Goal: Transaction & Acquisition: Purchase product/service

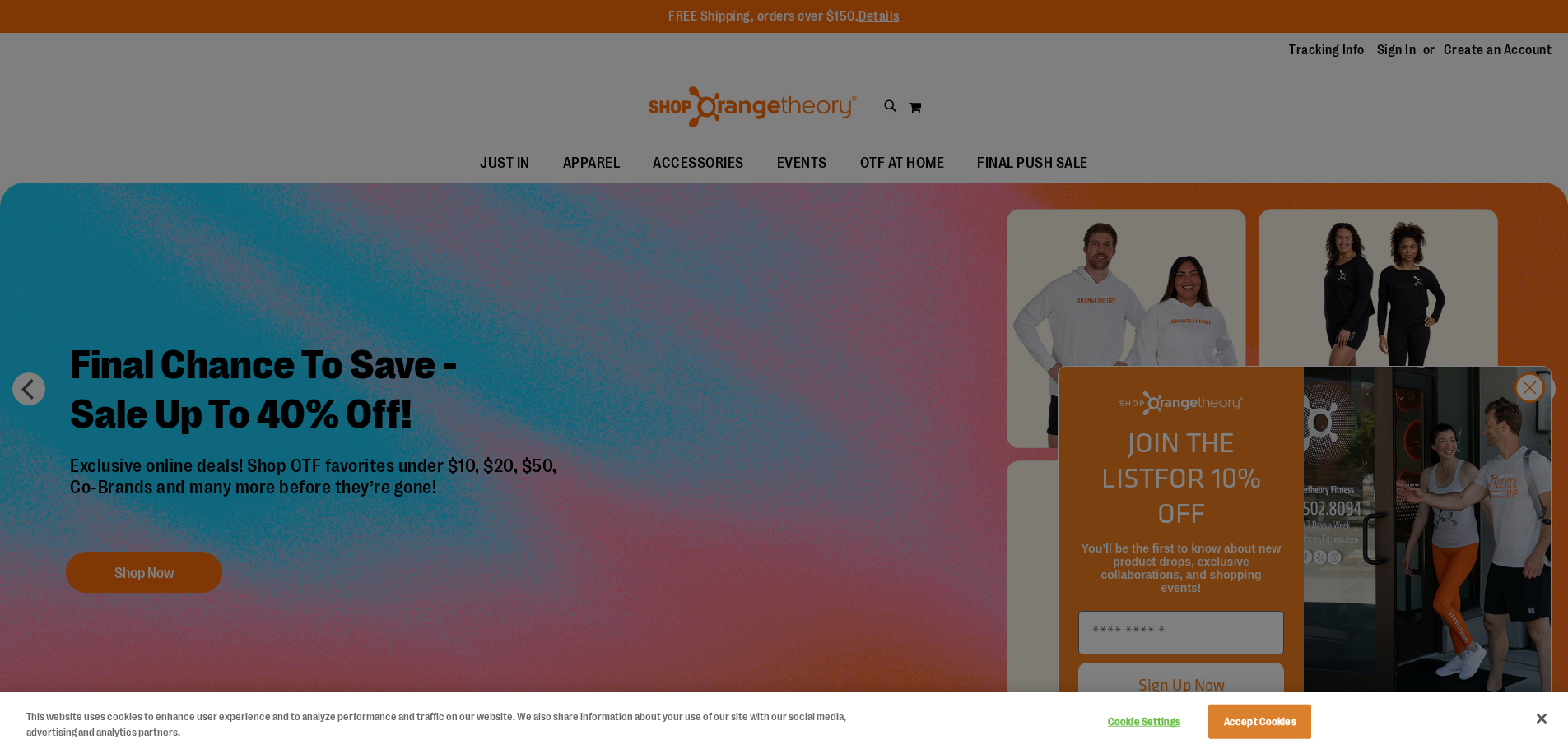
click at [1542, 417] on div at bounding box center [784, 374] width 1568 height 749
click at [1369, 139] on div at bounding box center [784, 374] width 1568 height 749
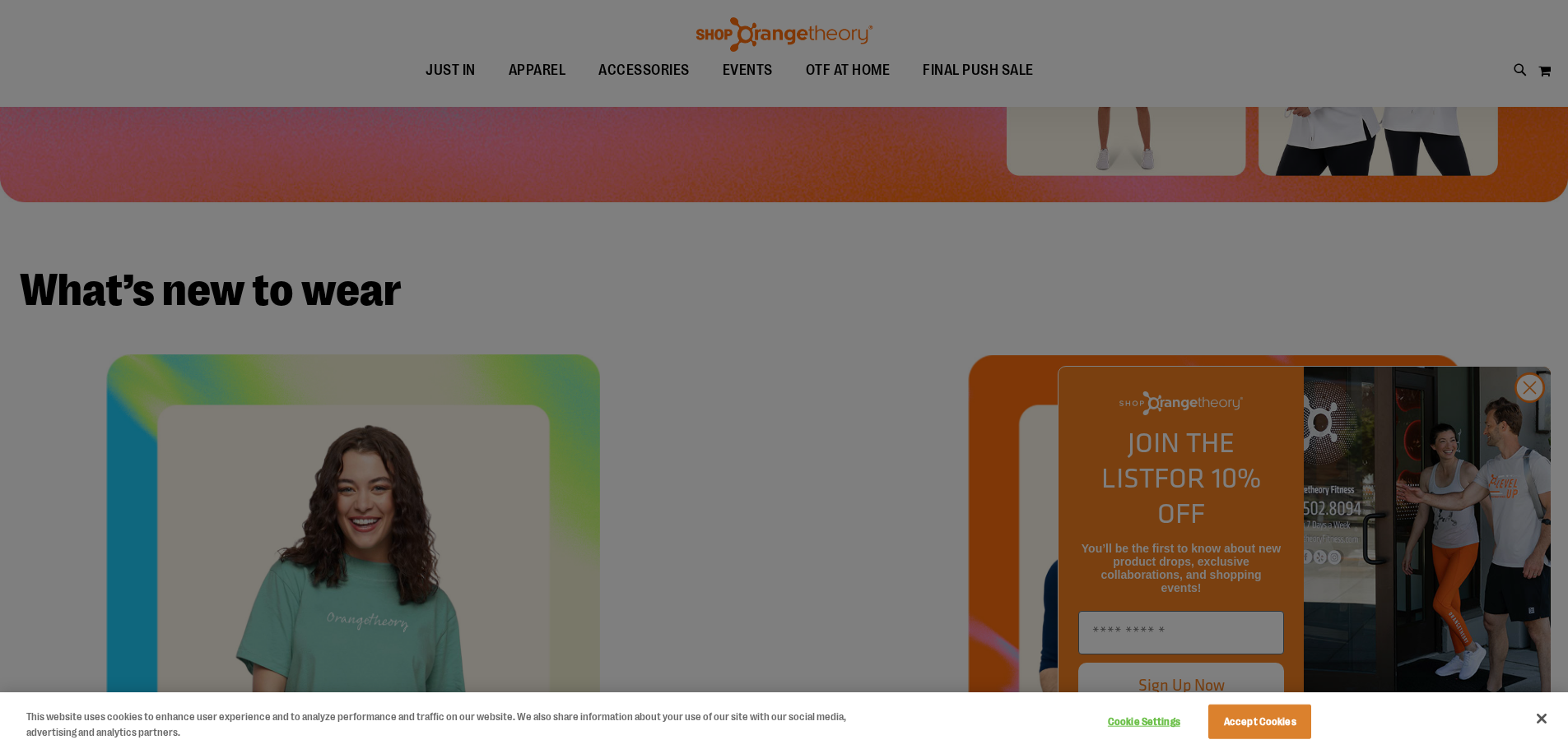
scroll to position [492, 0]
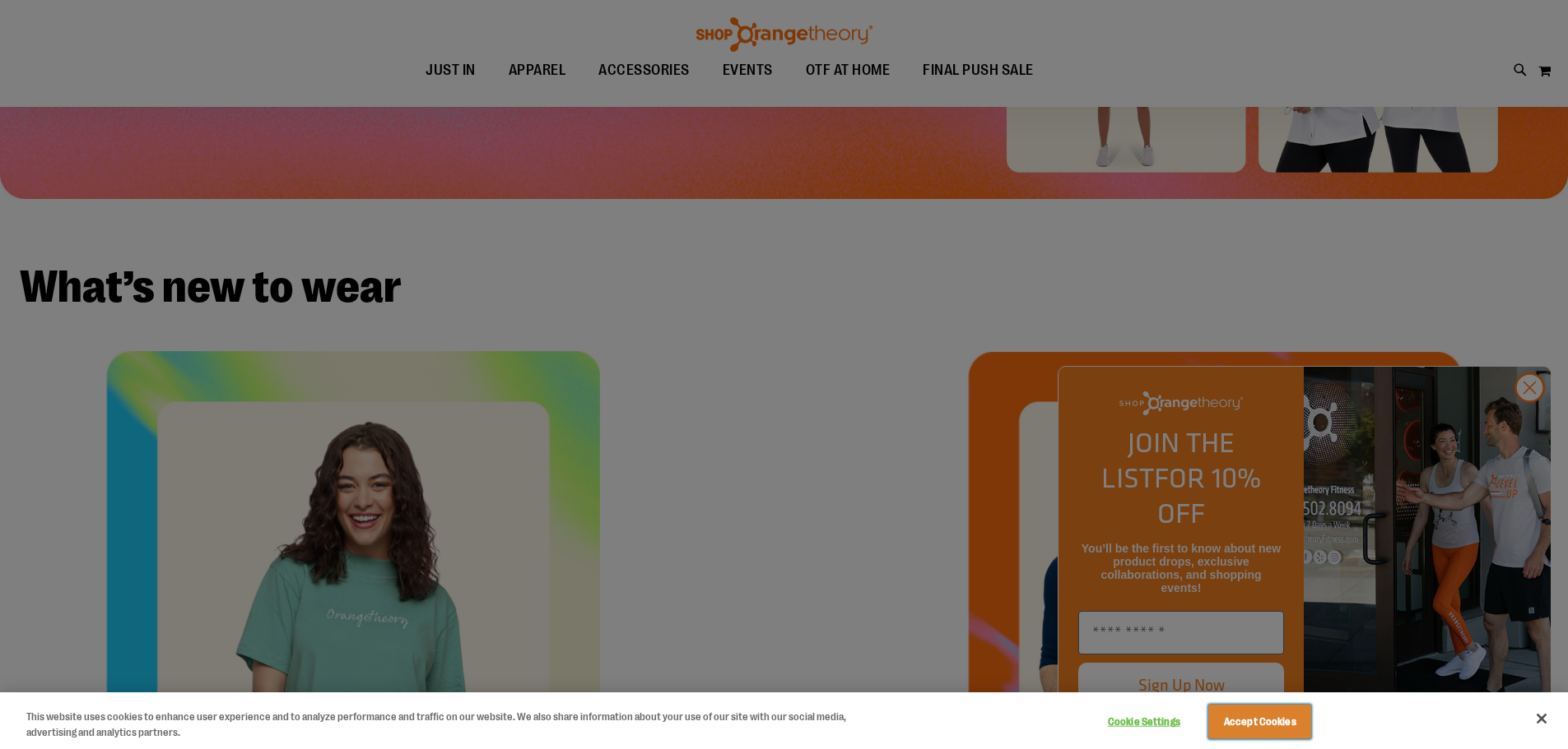
click at [1245, 716] on button "Accept Cookies" at bounding box center [1259, 723] width 103 height 35
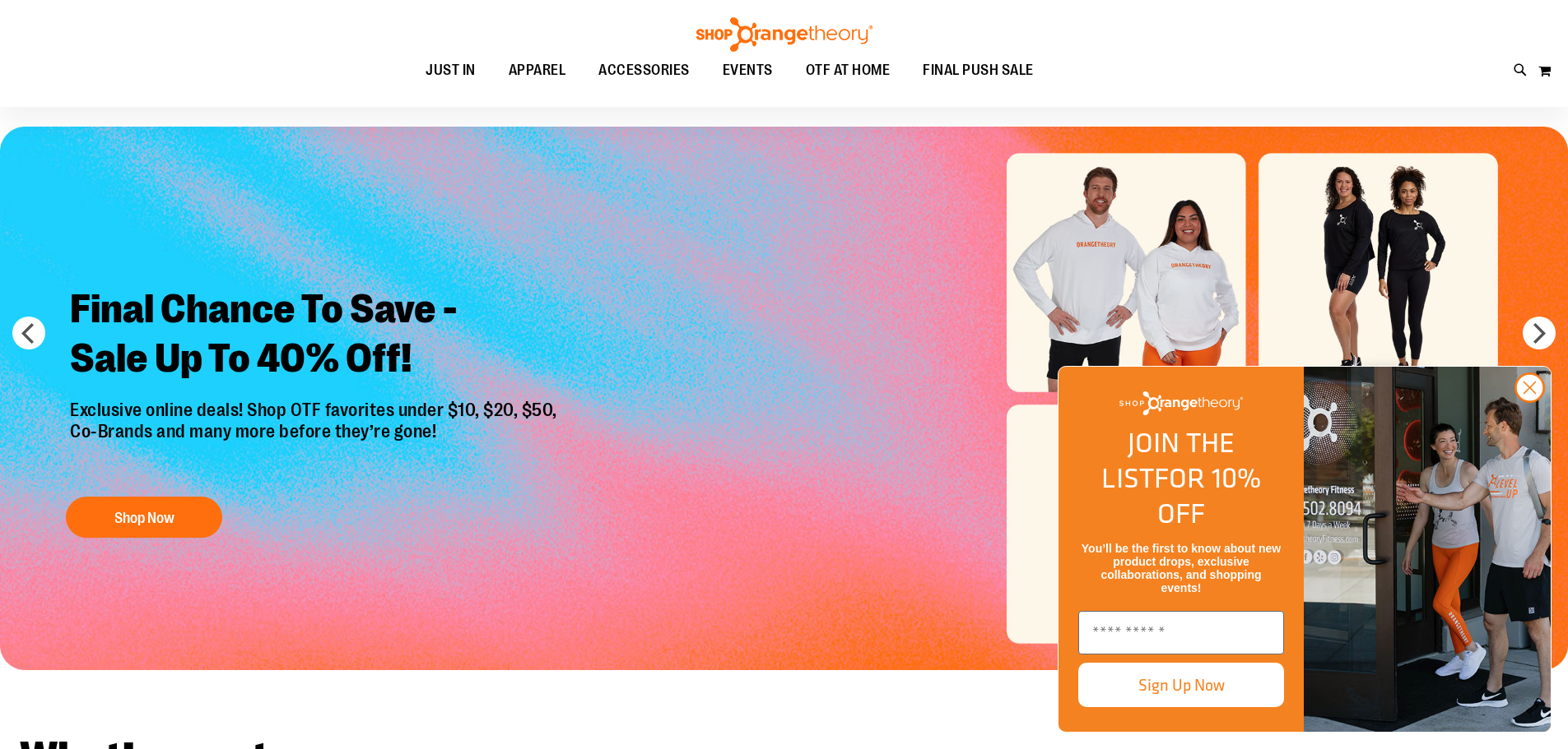
scroll to position [0, 0]
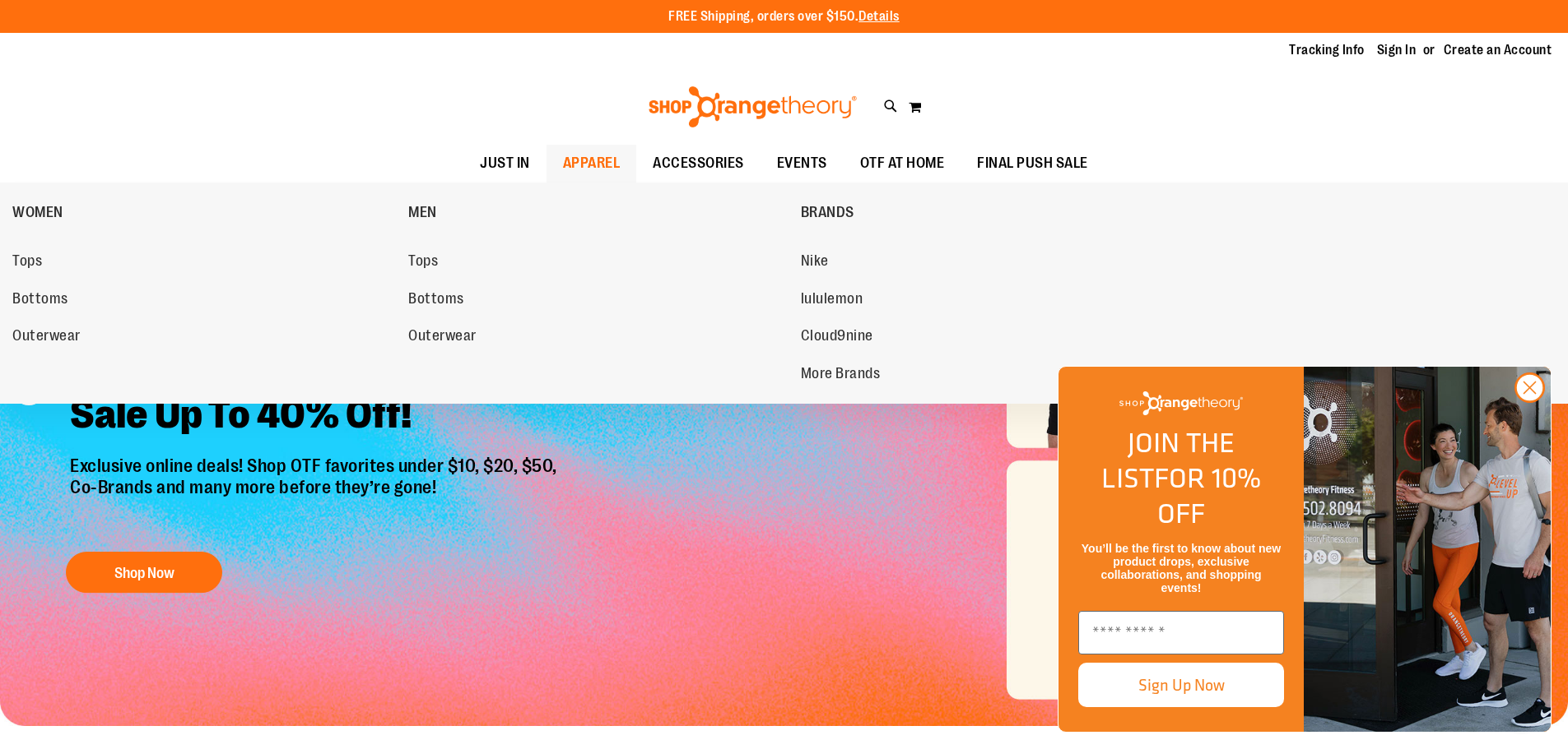
click at [563, 162] on span "APPAREL" at bounding box center [591, 164] width 58 height 37
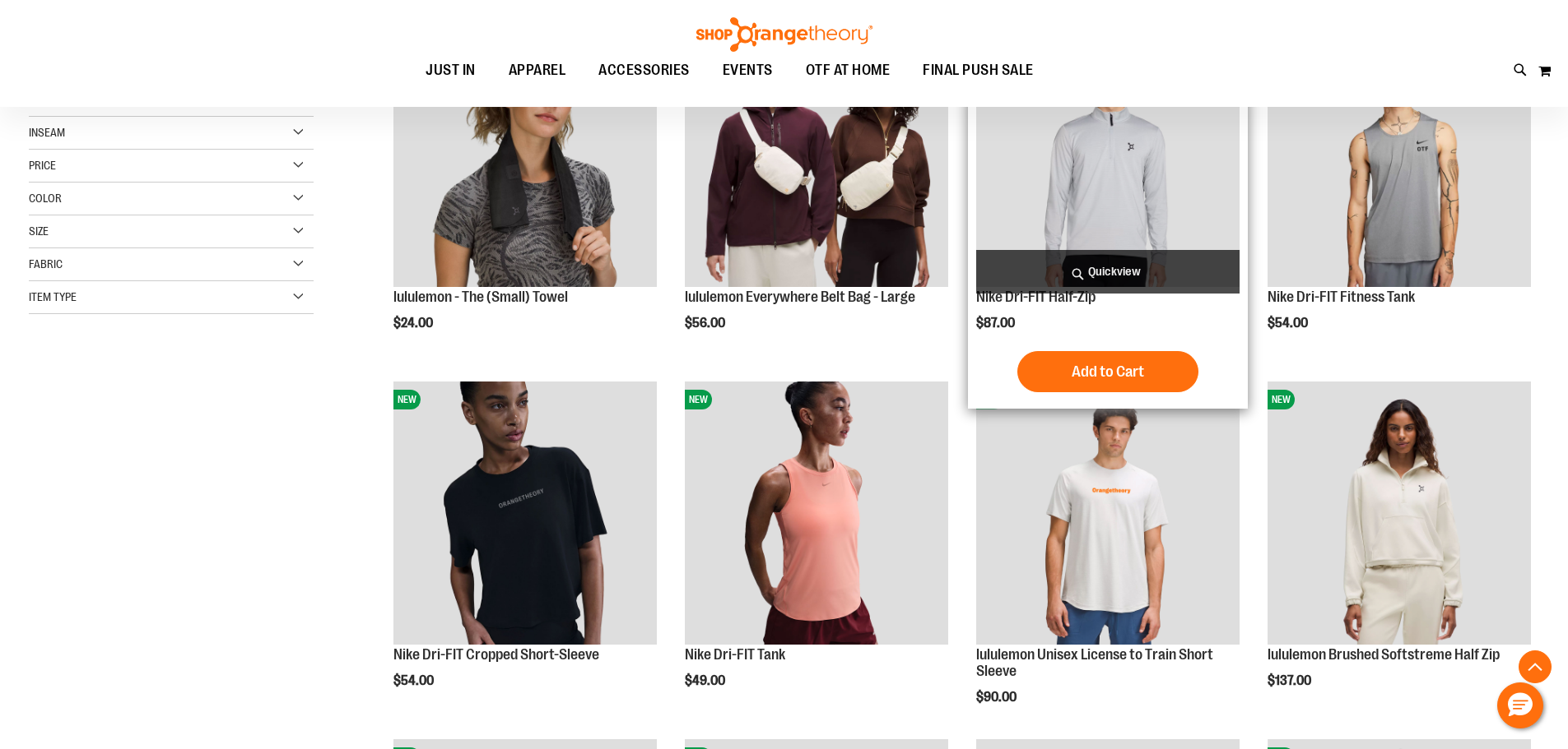
scroll to position [329, 0]
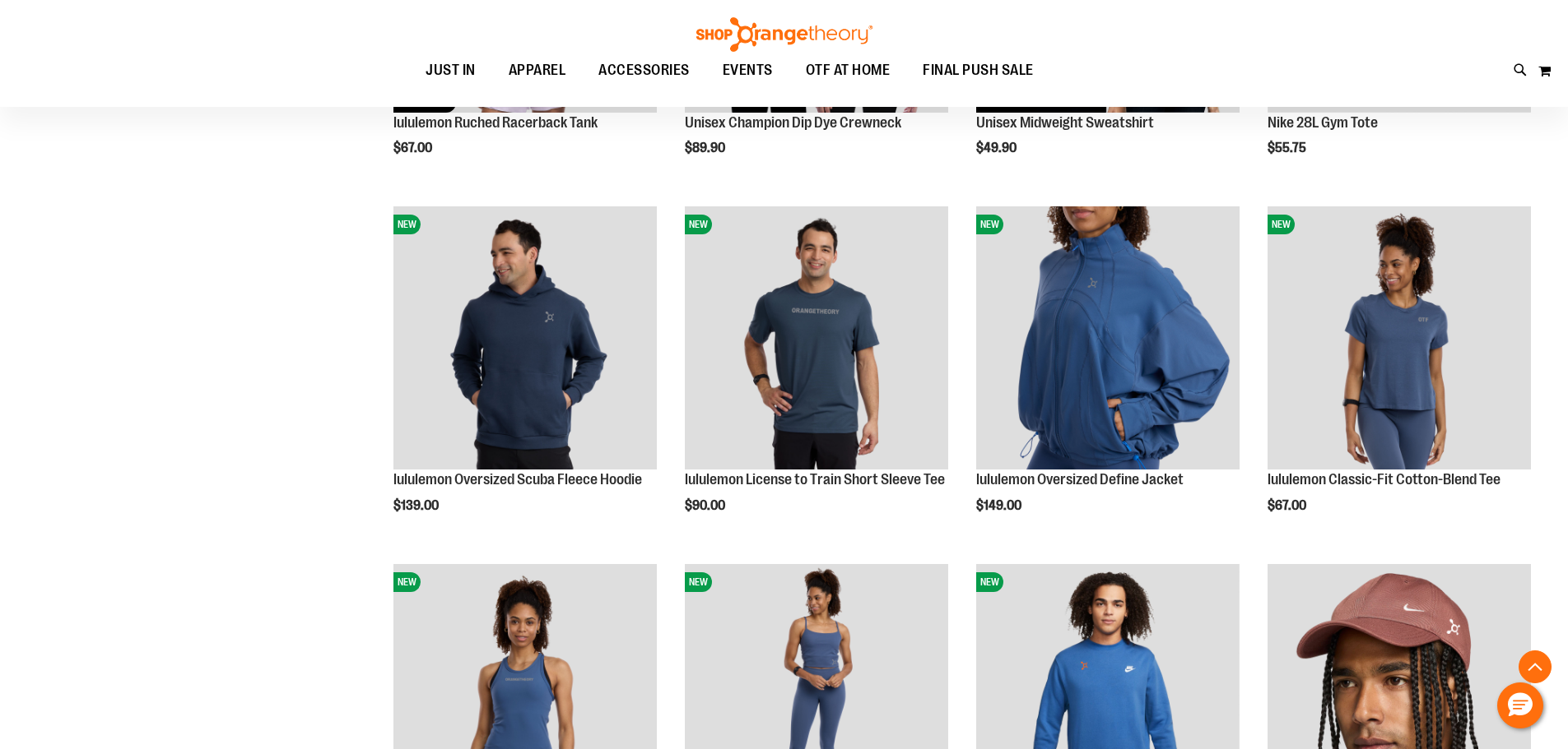
scroll to position [1234, 0]
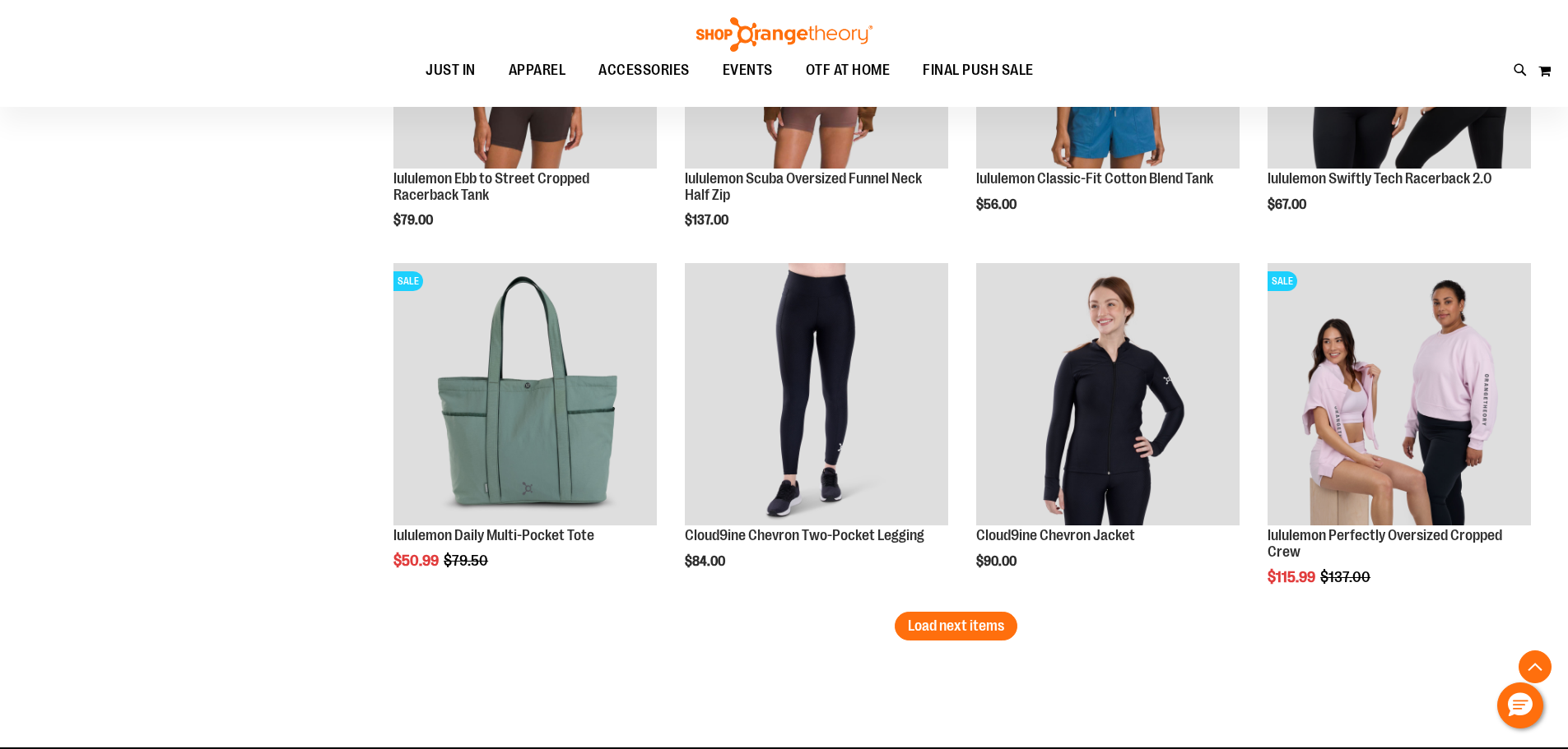
scroll to position [2961, 0]
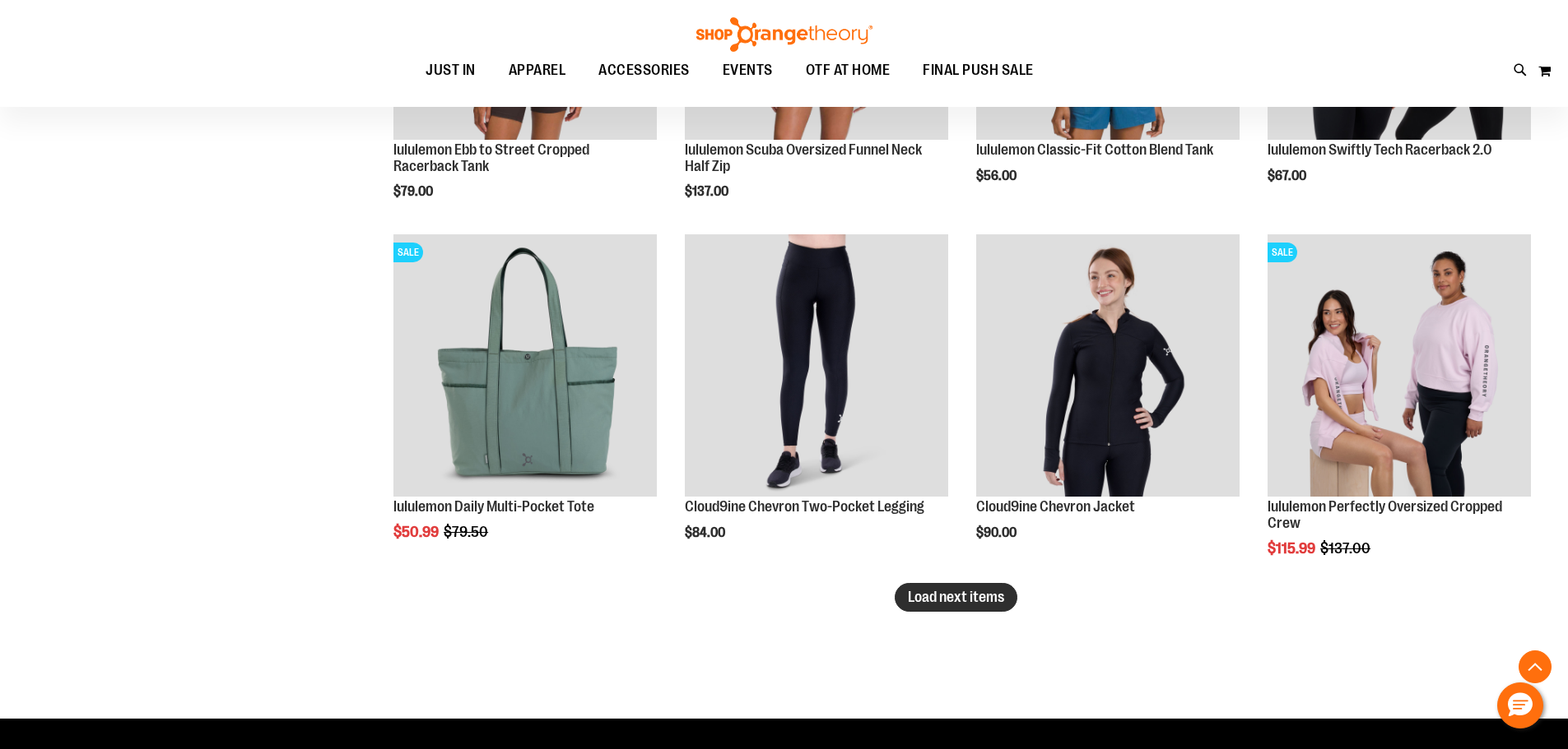
click at [954, 593] on span "Load next items" at bounding box center [955, 597] width 96 height 16
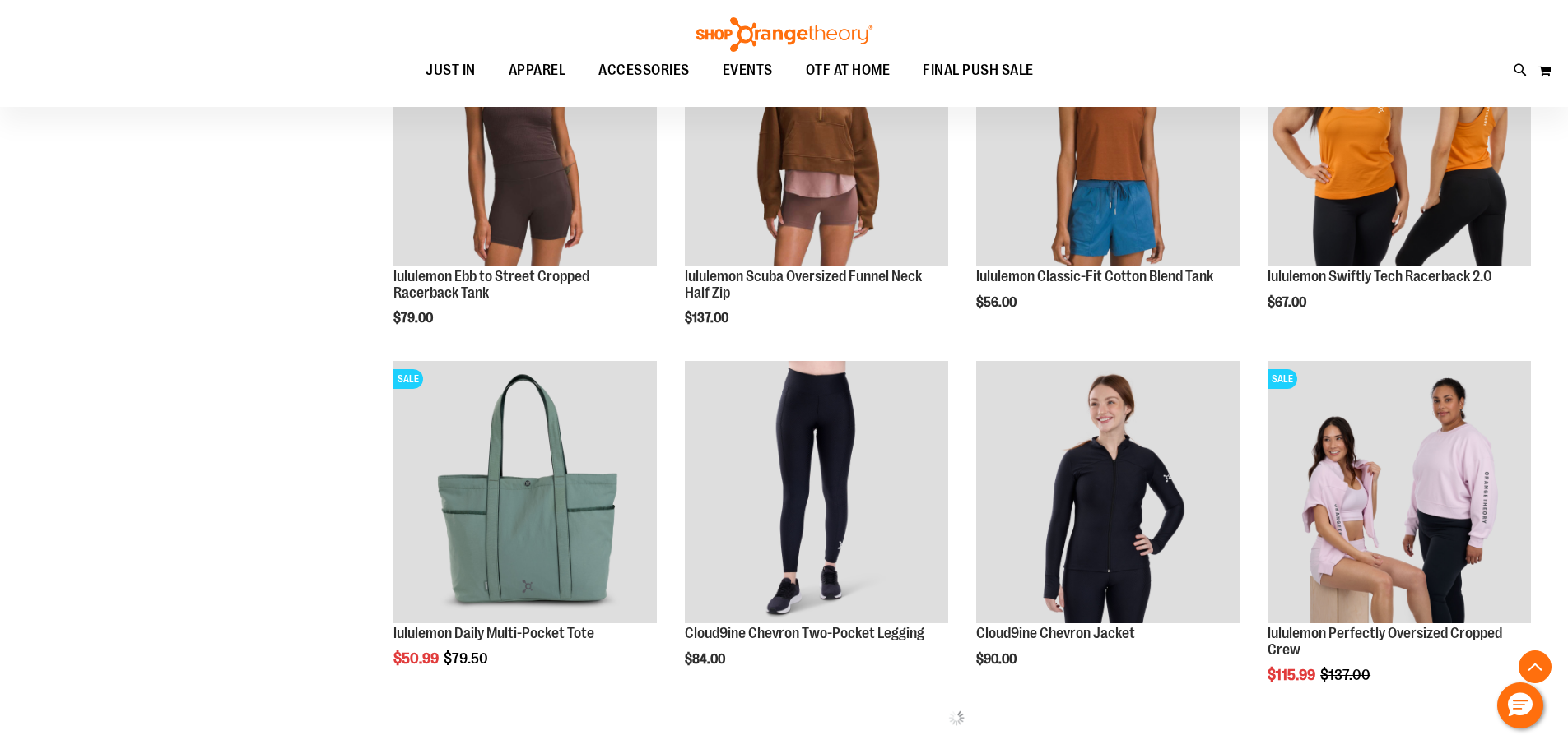
scroll to position [2832, 0]
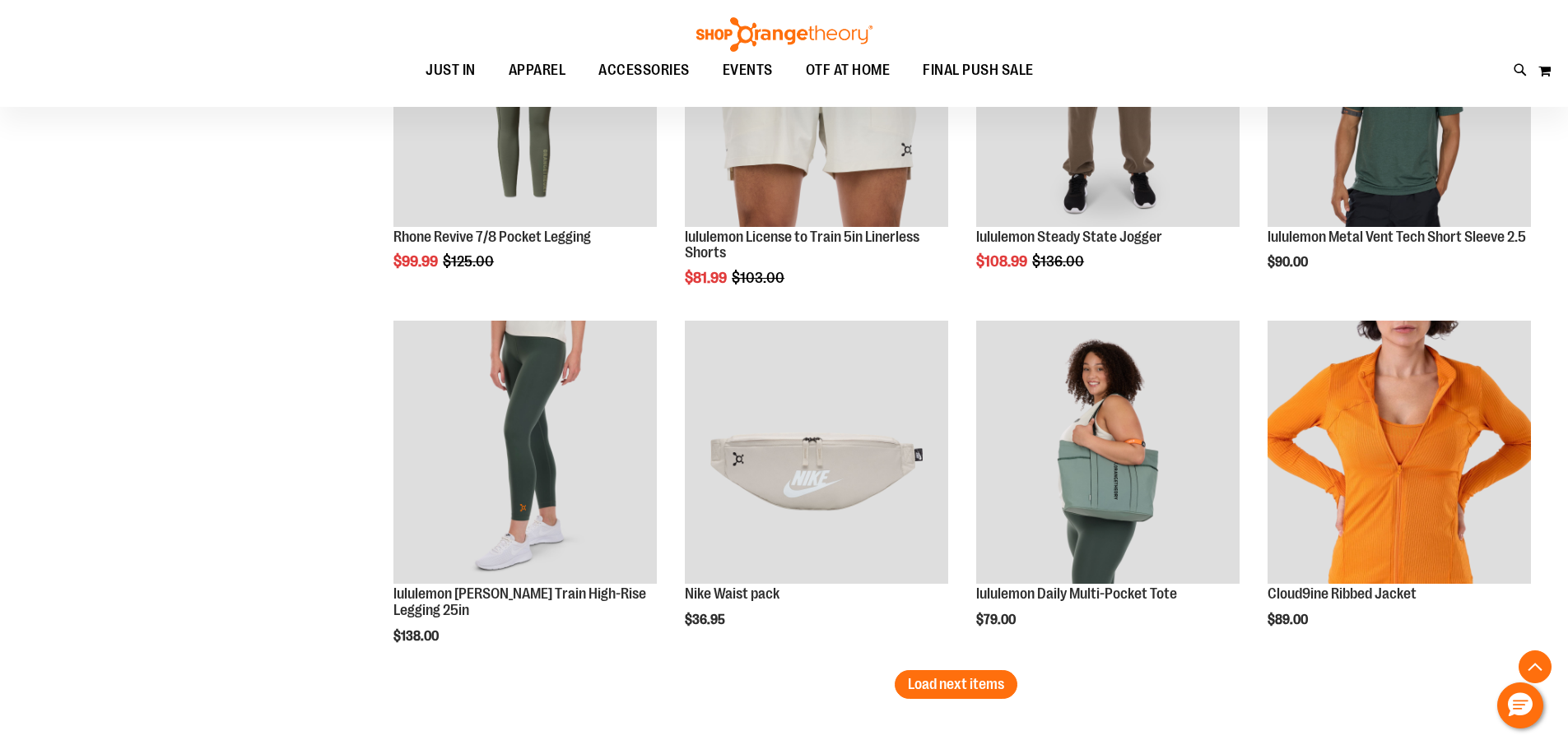
scroll to position [3983, 0]
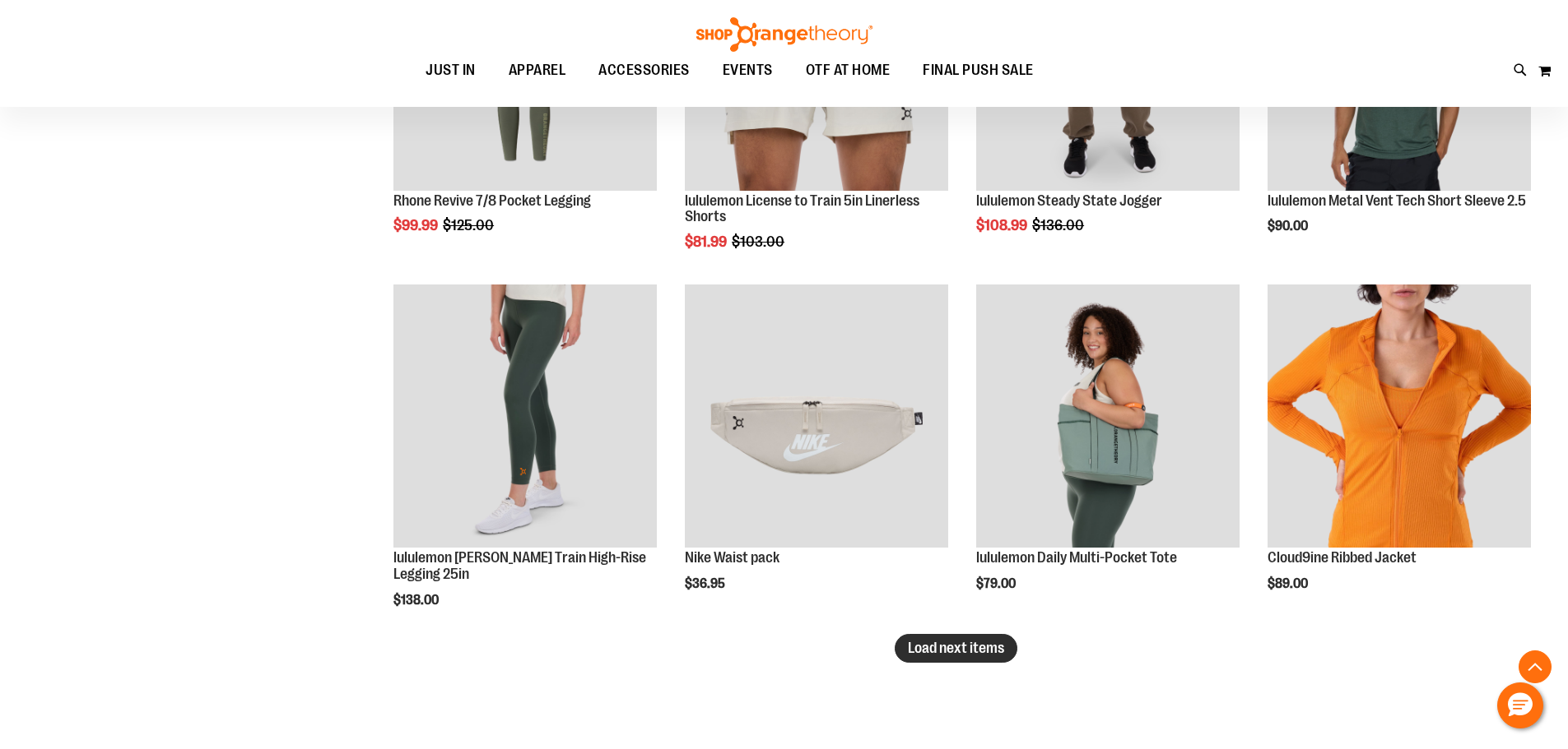
click at [953, 645] on span "Load next items" at bounding box center [955, 649] width 96 height 16
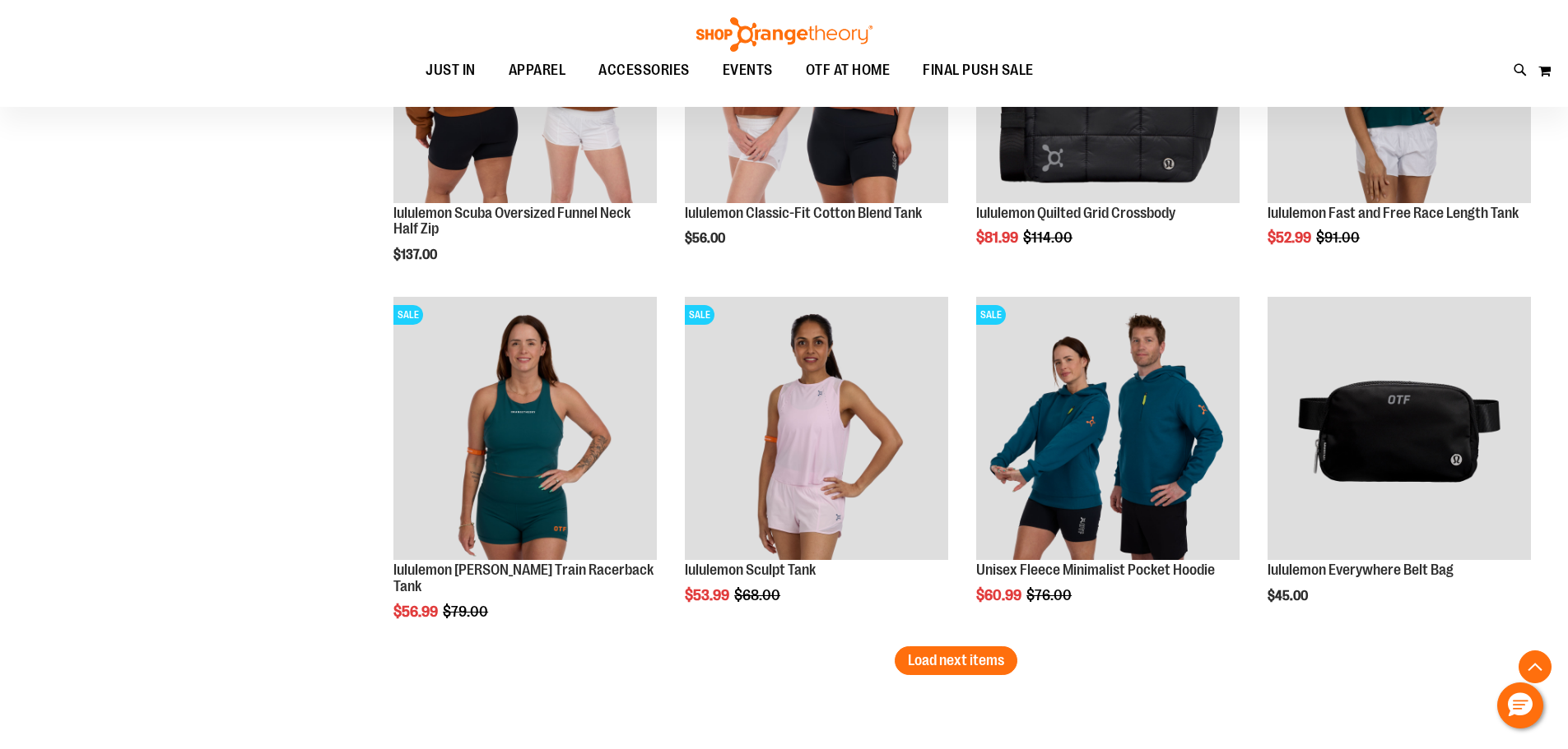
scroll to position [5134, 0]
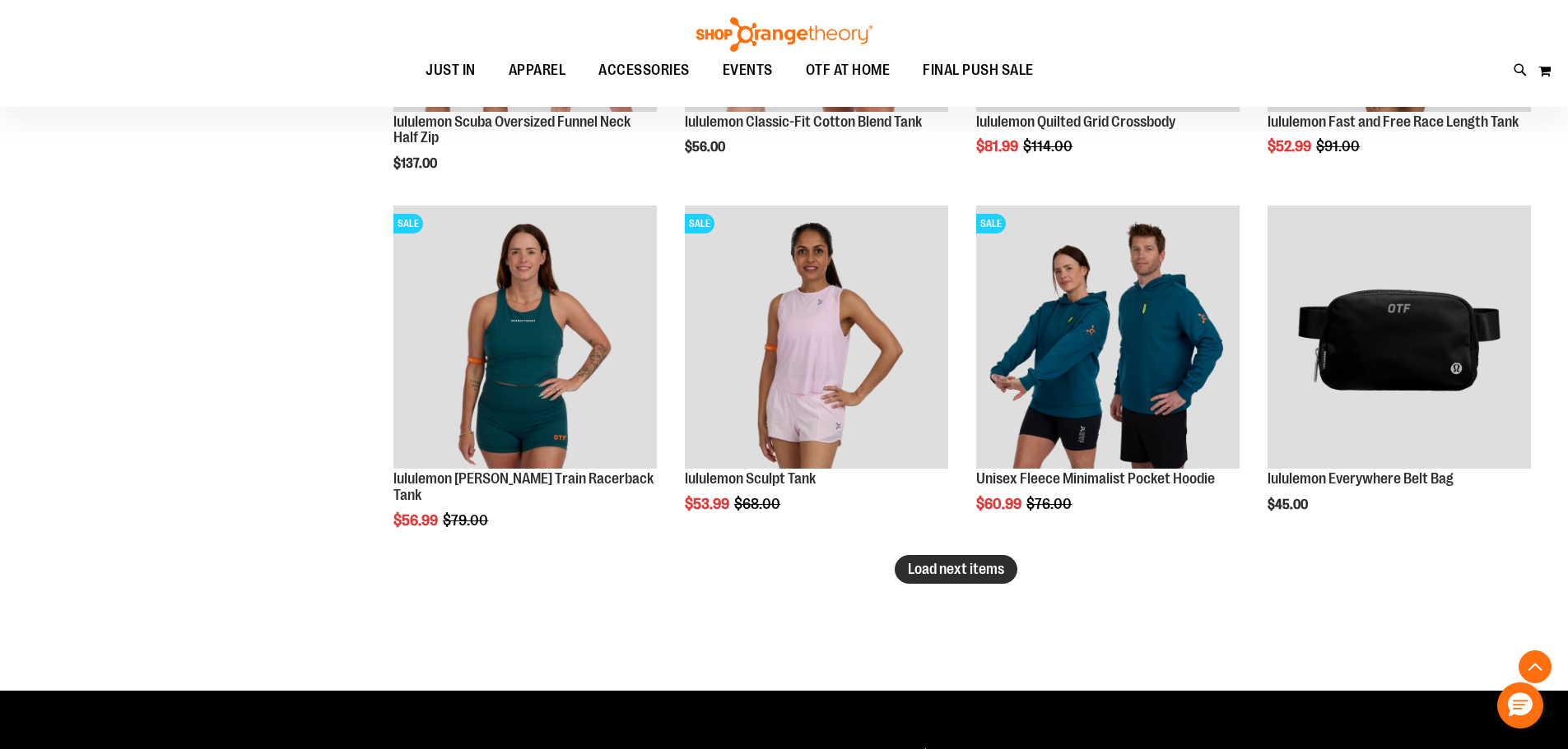
click at [964, 566] on span "Load next items" at bounding box center [955, 569] width 96 height 16
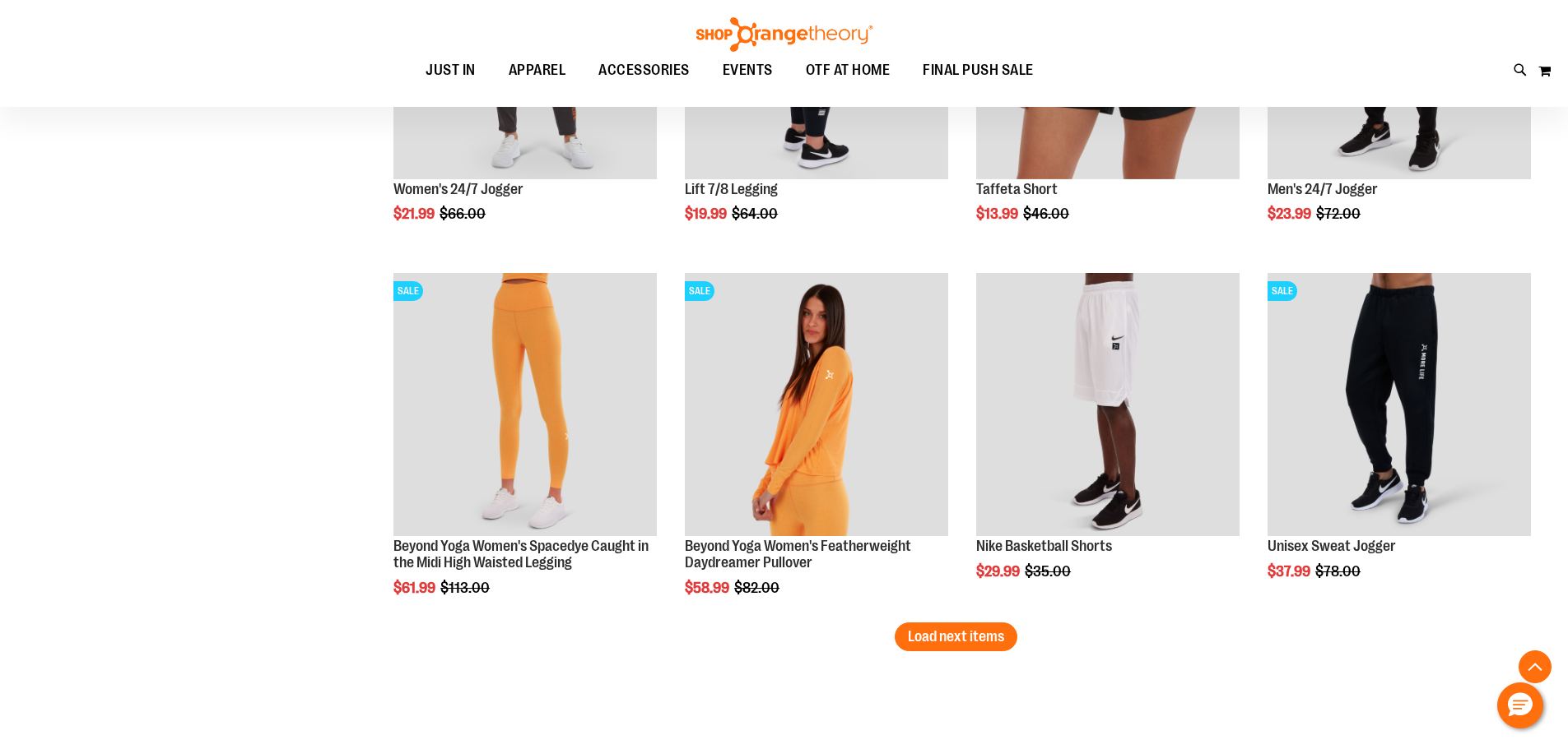
scroll to position [6204, 0]
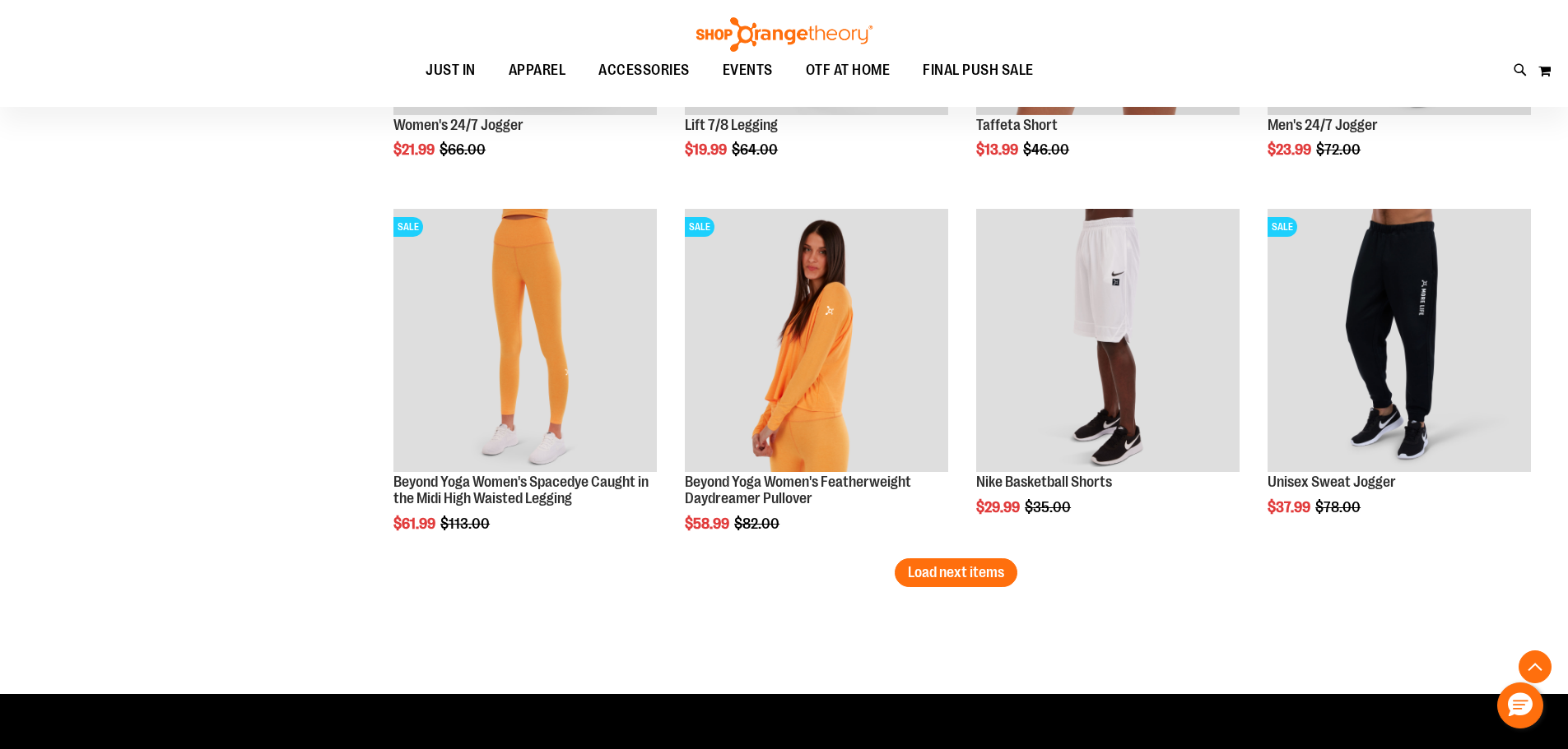
click at [1000, 575] on span "Load next items" at bounding box center [955, 573] width 96 height 16
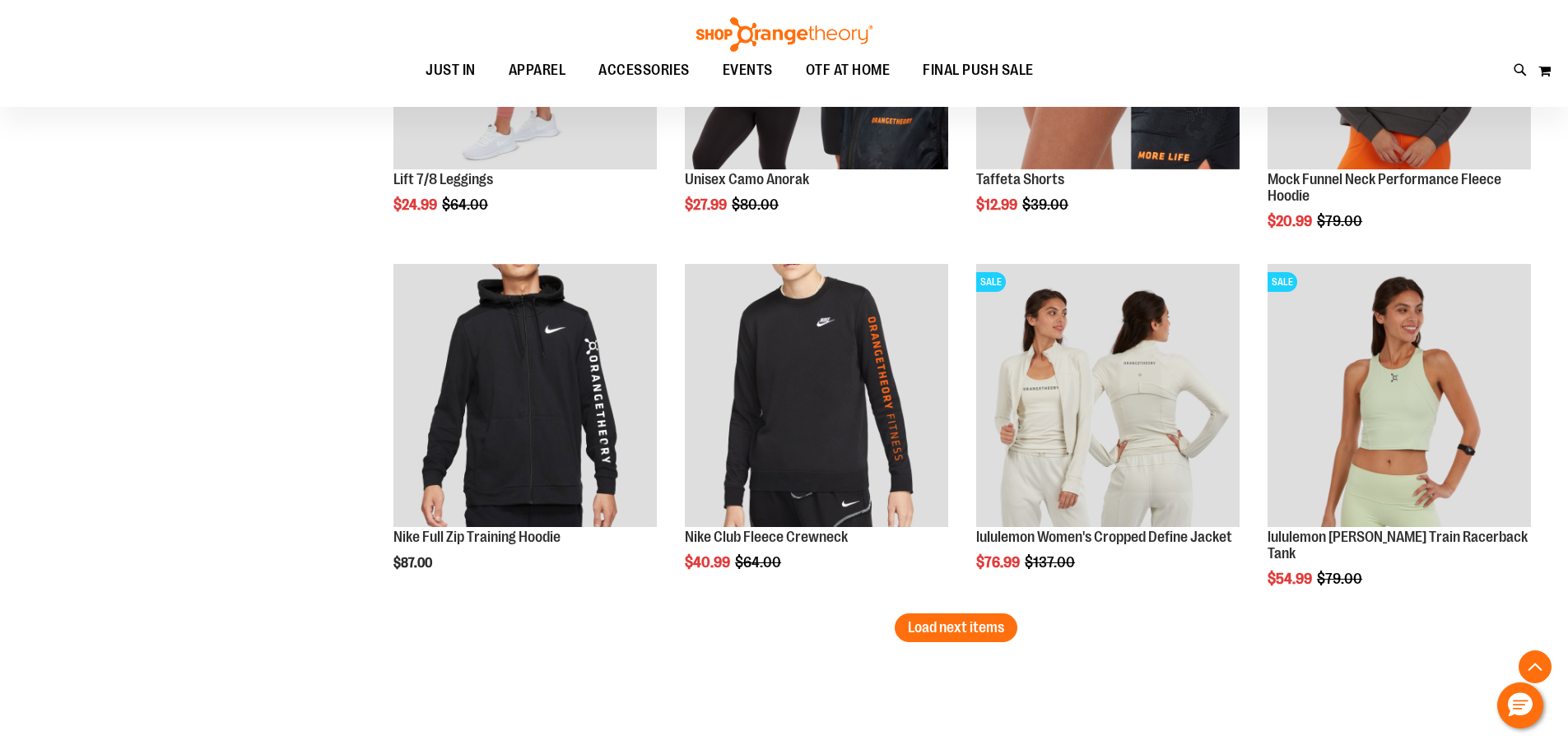
scroll to position [7274, 0]
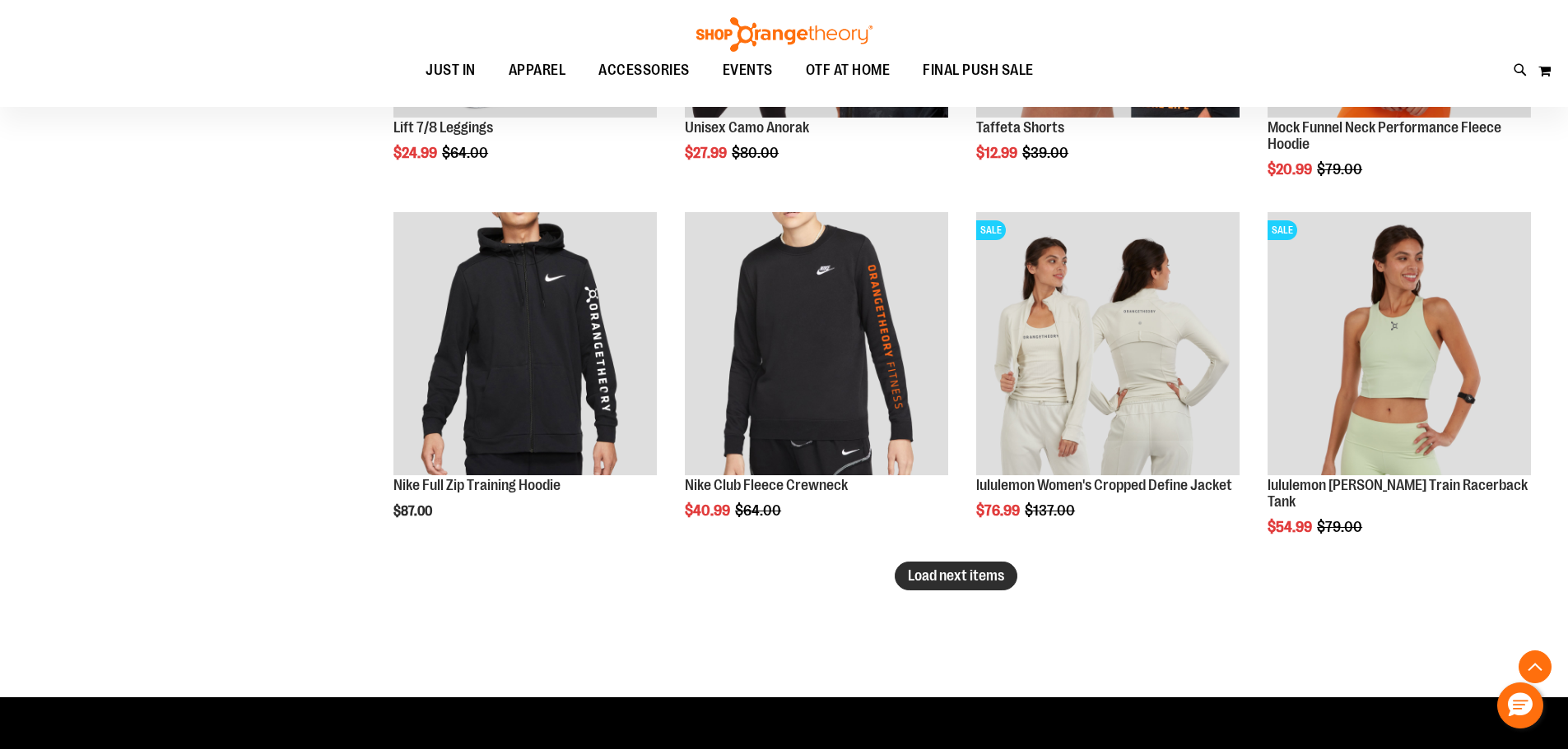
click at [969, 569] on span "Load next items" at bounding box center [955, 575] width 96 height 16
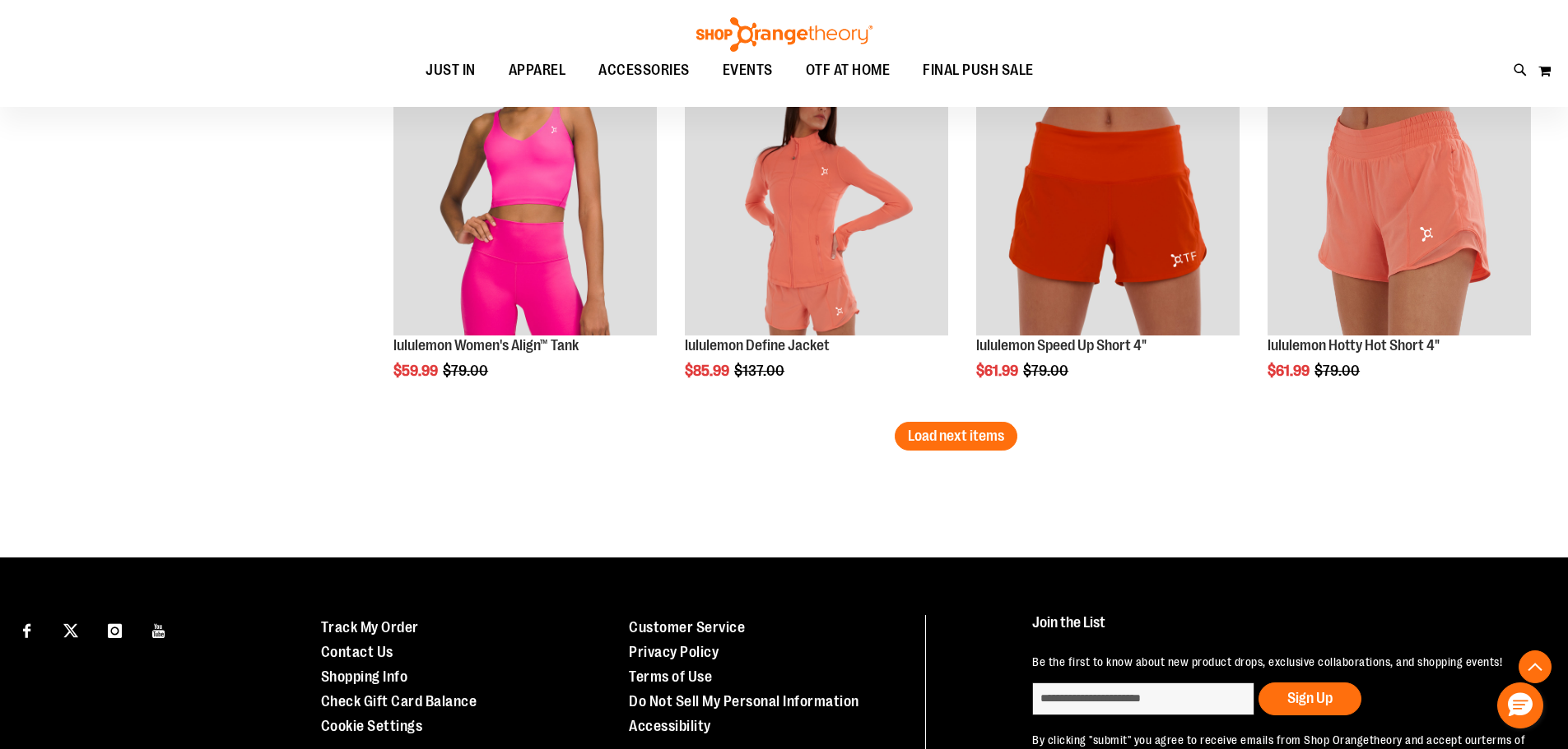
scroll to position [8590, 0]
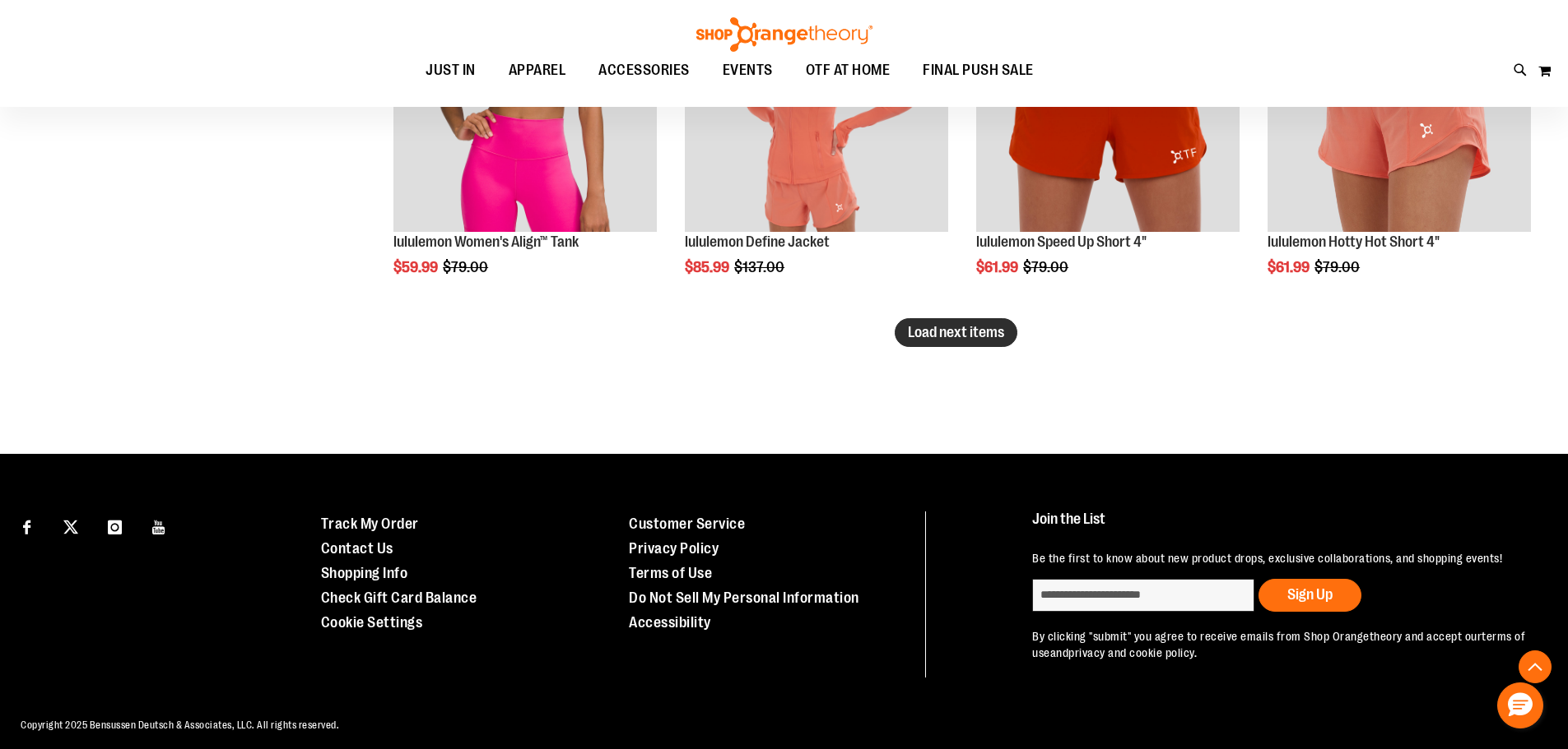
click at [959, 336] on span "Load next items" at bounding box center [955, 332] width 96 height 16
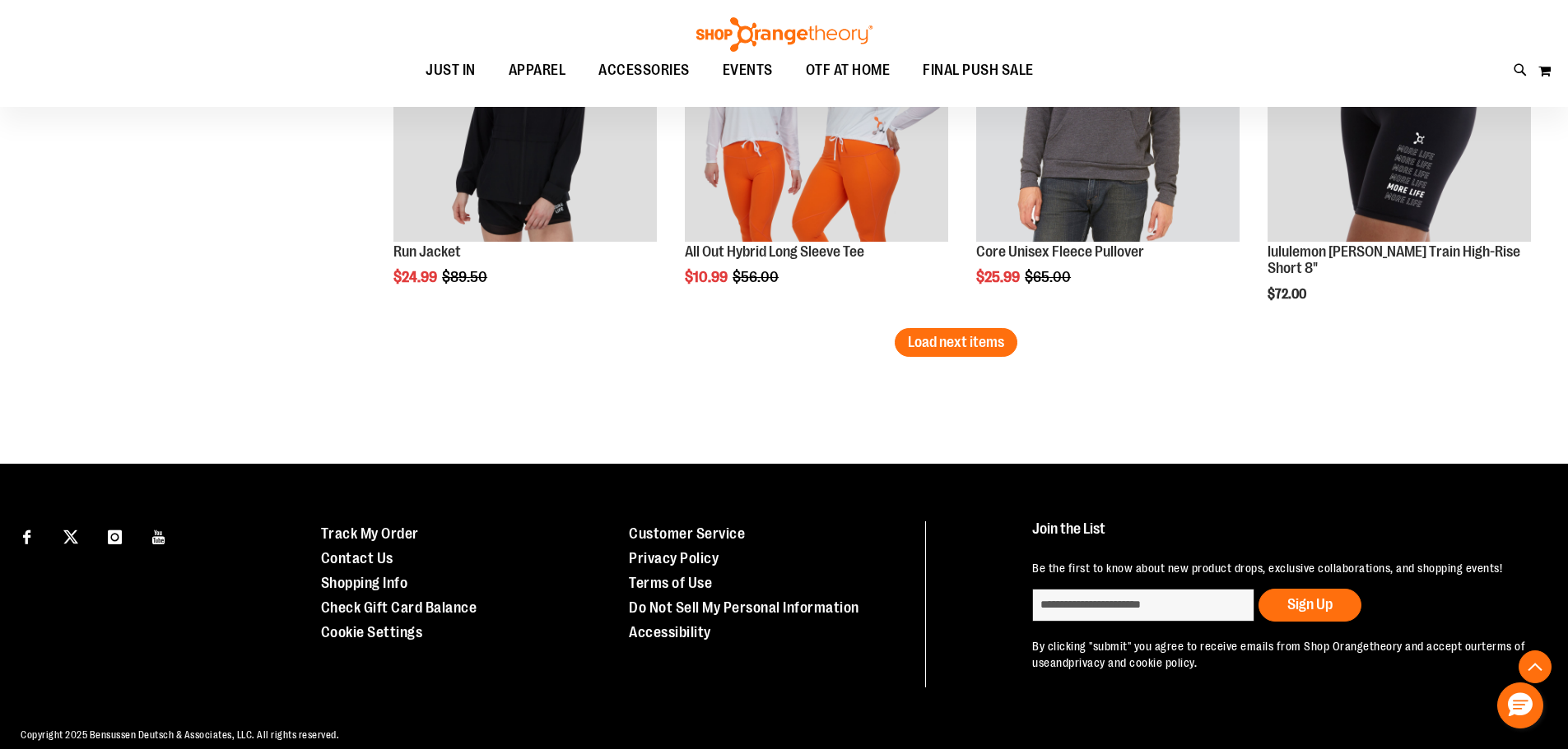
scroll to position [9659, 0]
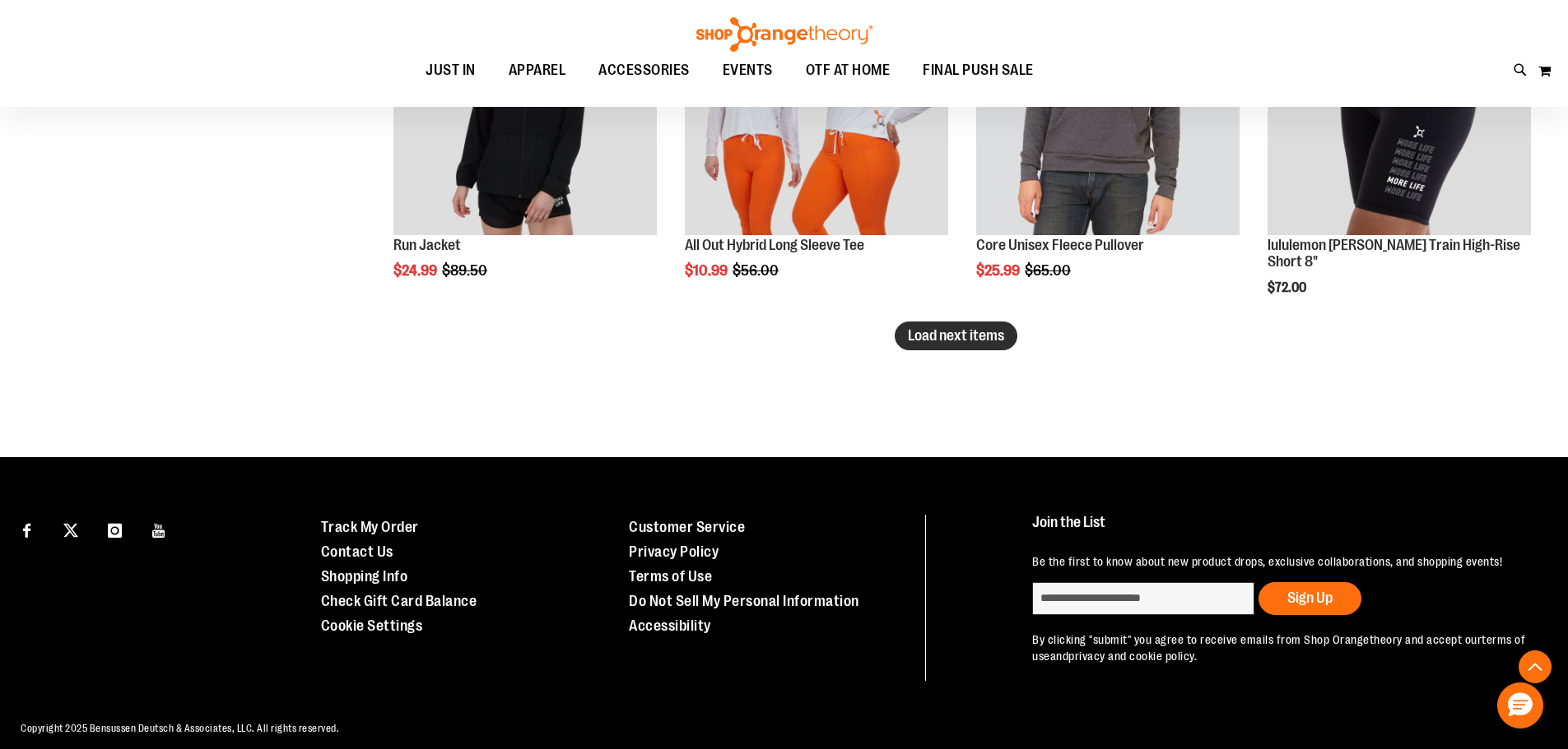
click at [956, 329] on span "Load next items" at bounding box center [955, 335] width 96 height 16
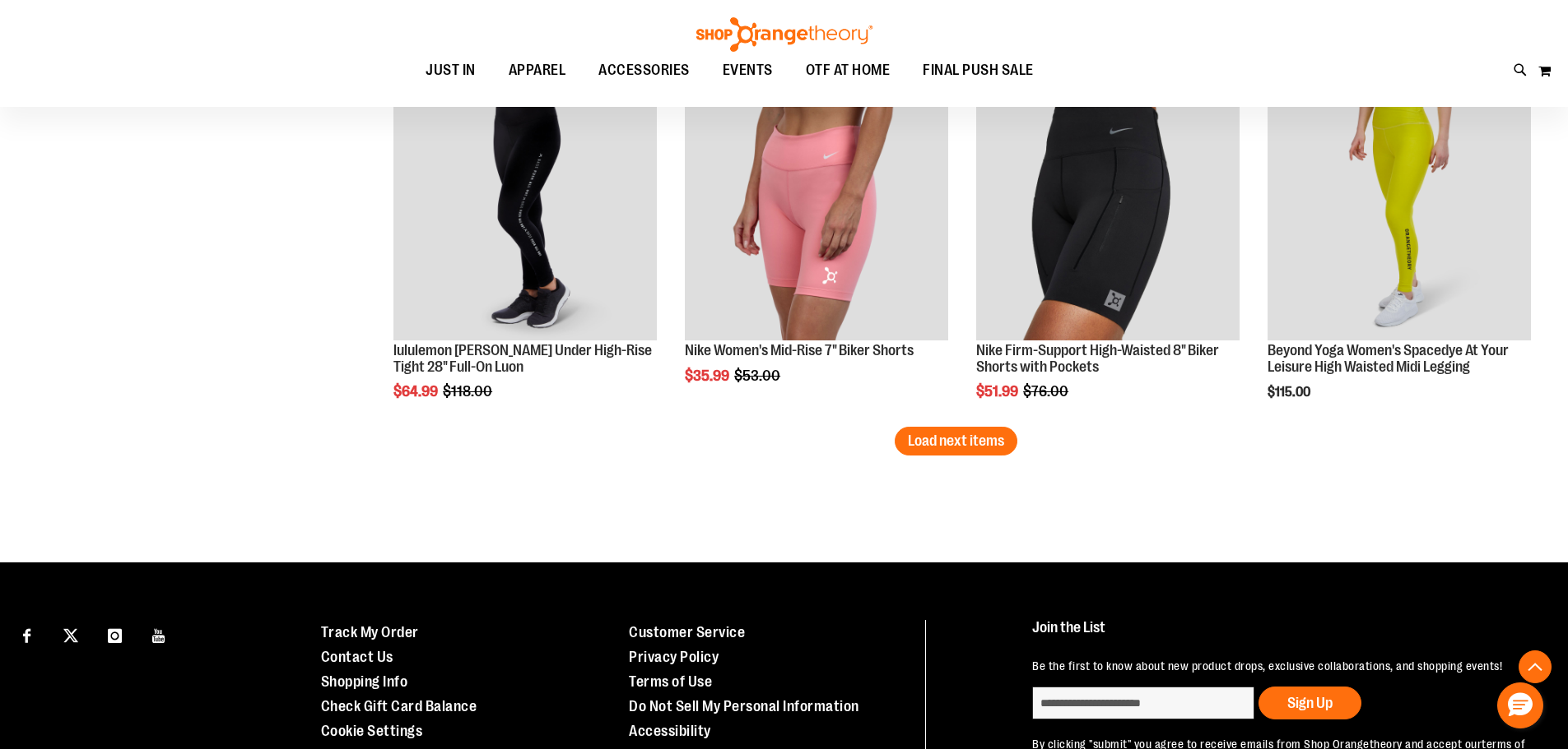
scroll to position [10646, 0]
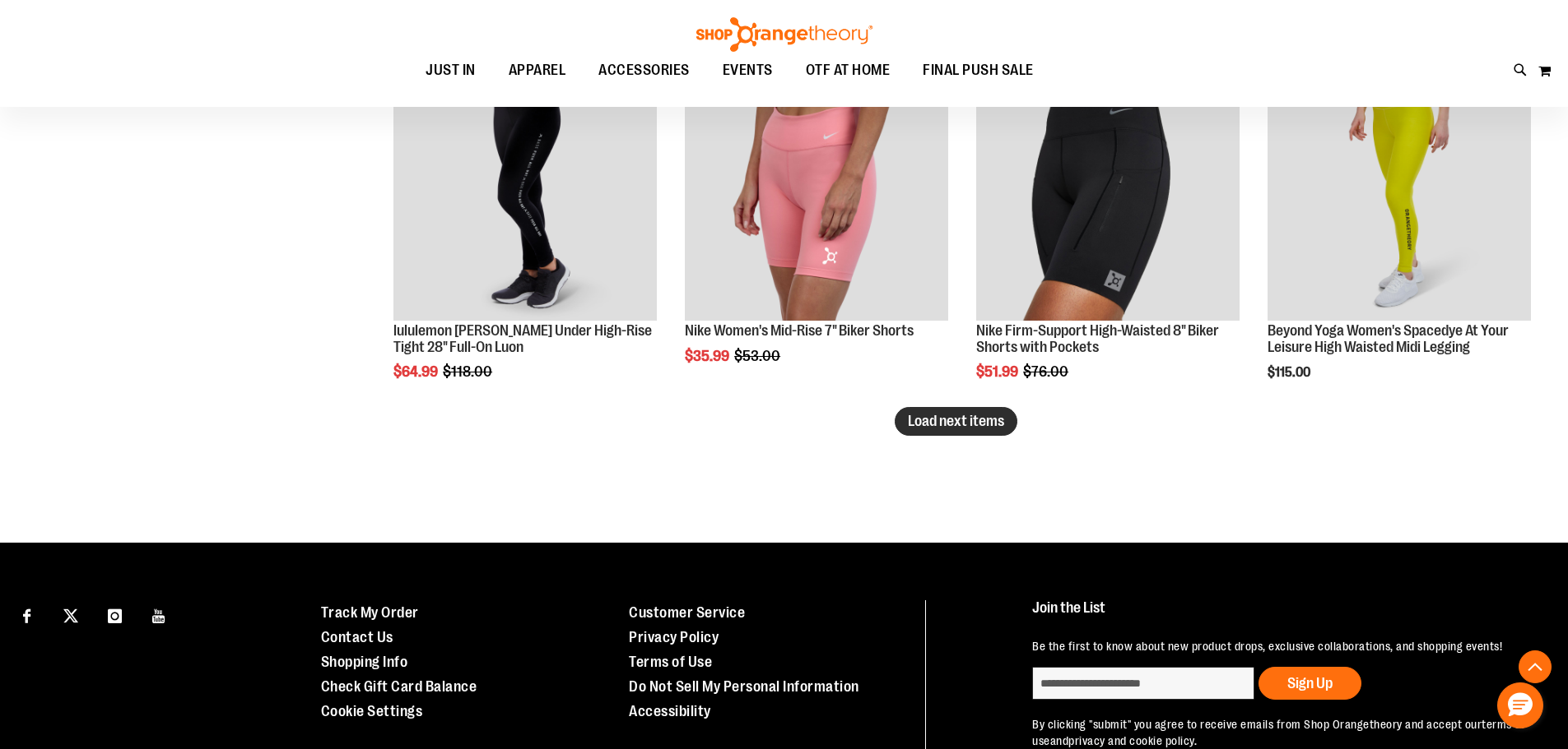
click at [964, 427] on span "Load next items" at bounding box center [955, 421] width 96 height 16
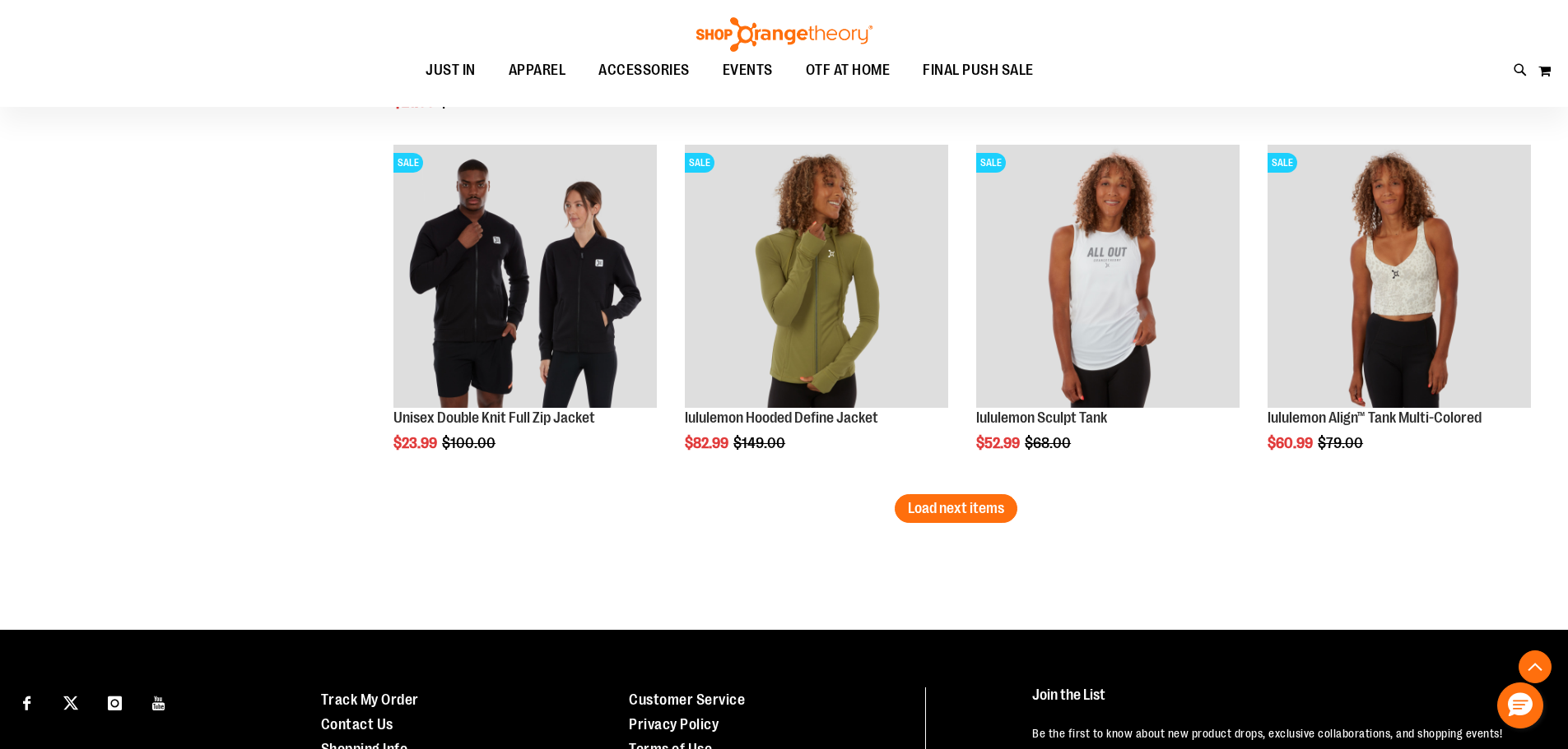
scroll to position [11633, 0]
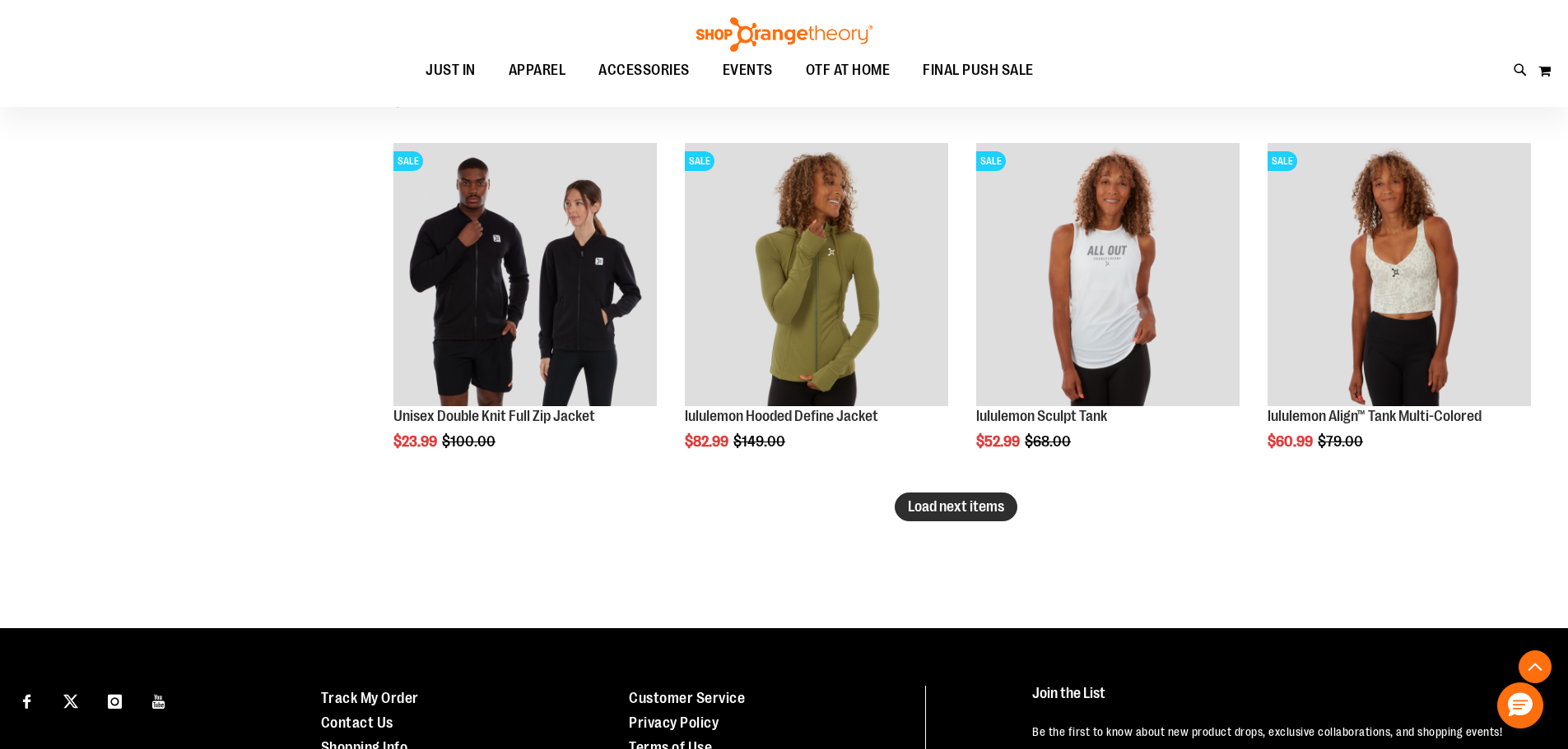
click at [968, 510] on span "Load next items" at bounding box center [955, 507] width 96 height 16
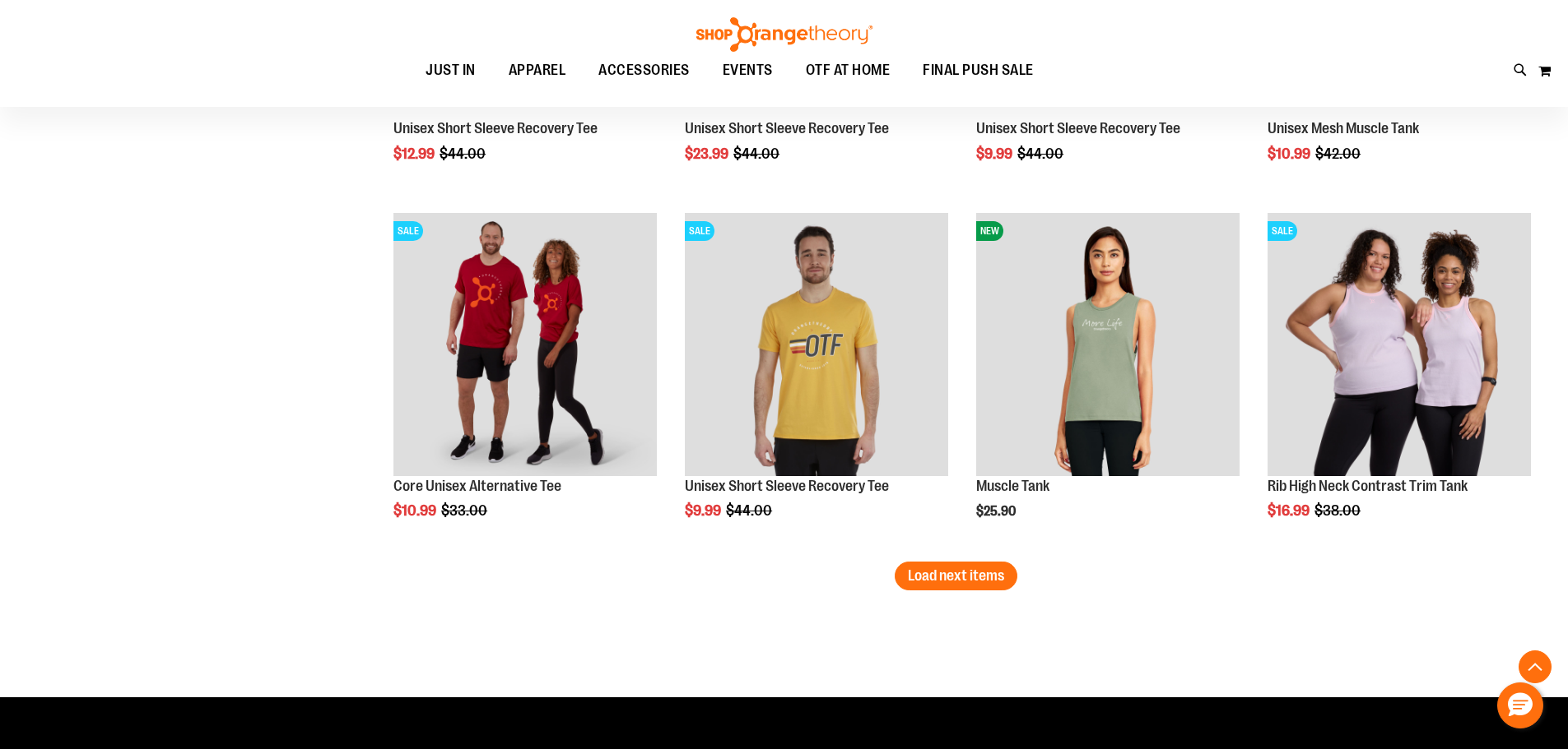
scroll to position [12703, 0]
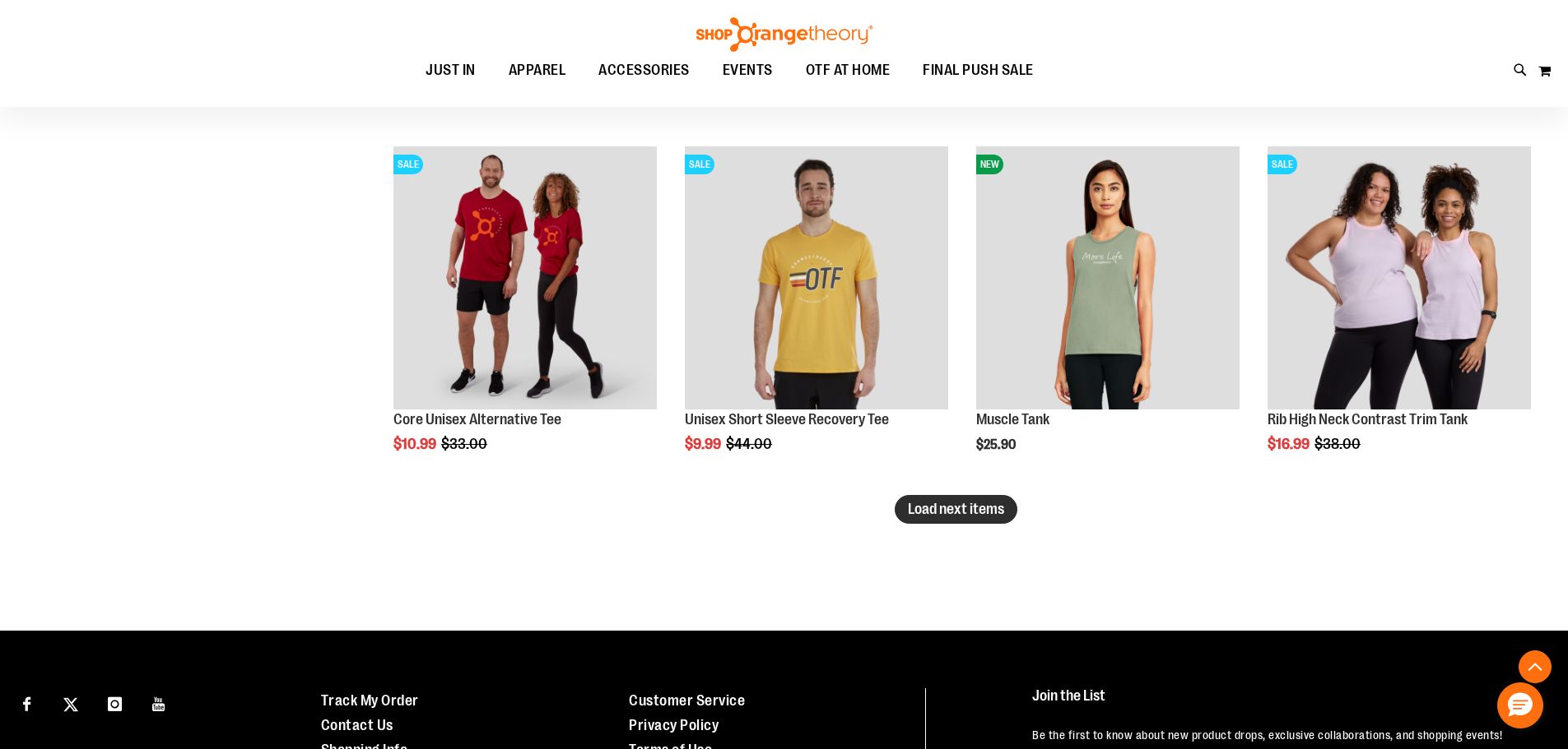
click at [966, 503] on span "Load next items" at bounding box center [955, 509] width 96 height 16
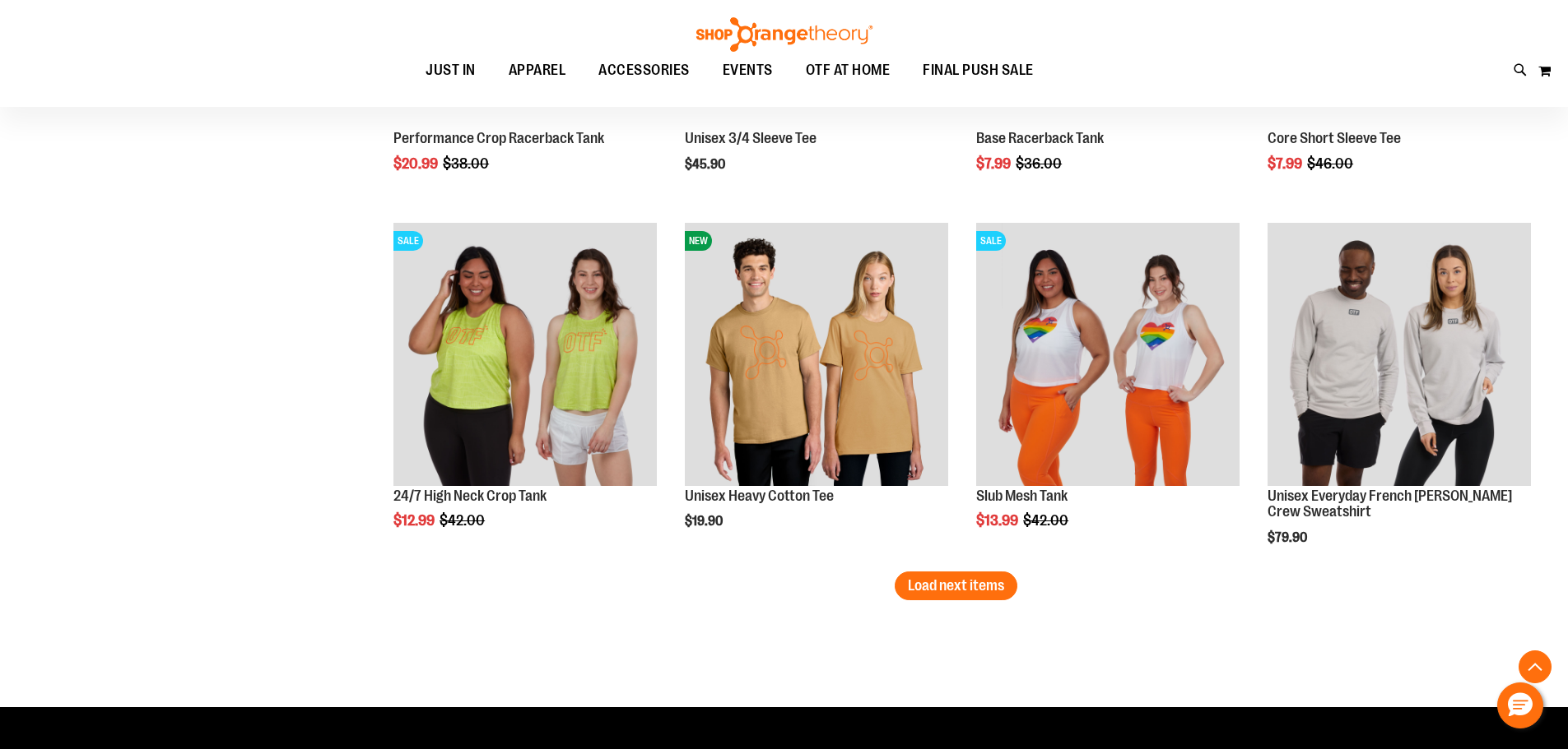
scroll to position [13772, 0]
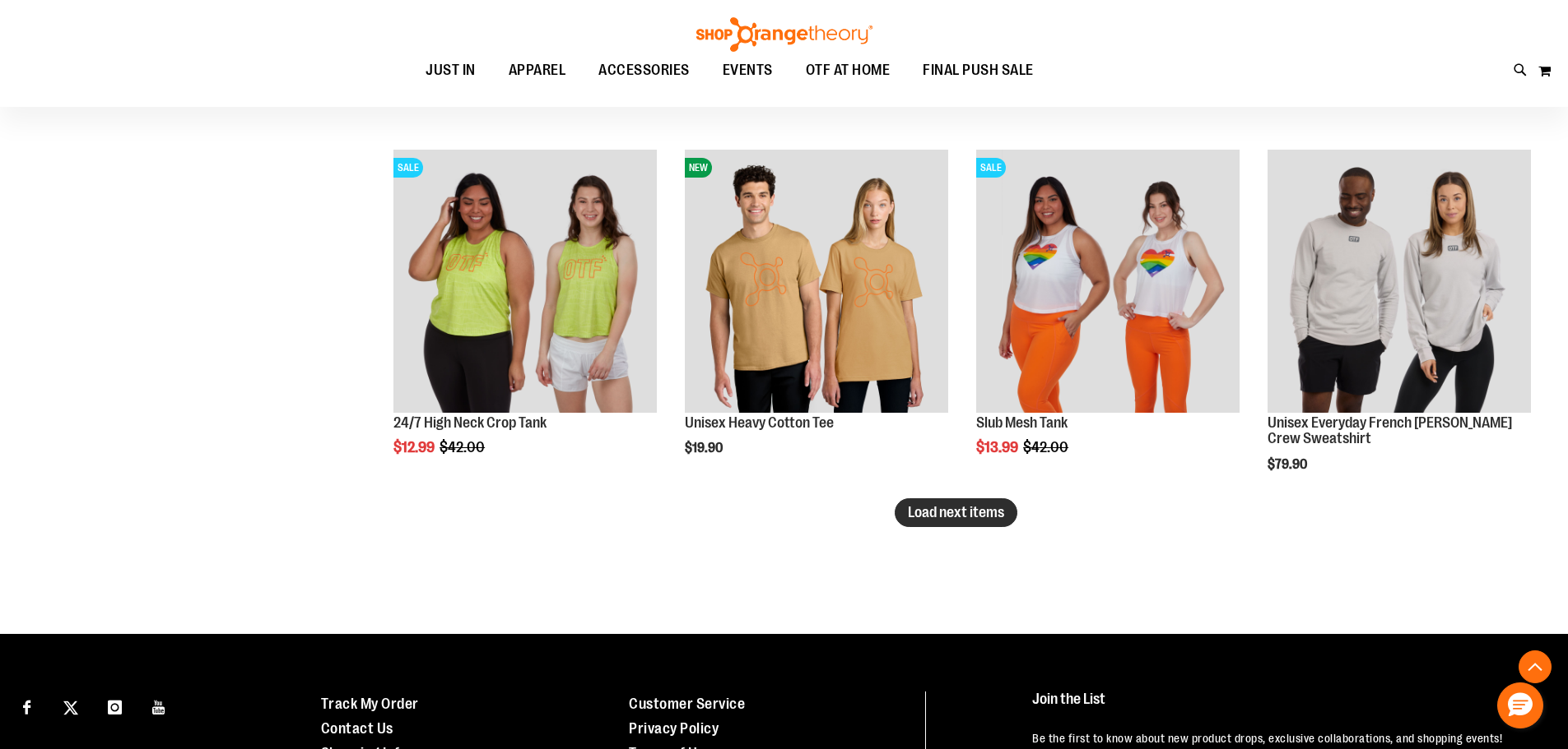
click at [965, 512] on span "Load next items" at bounding box center [955, 512] width 96 height 16
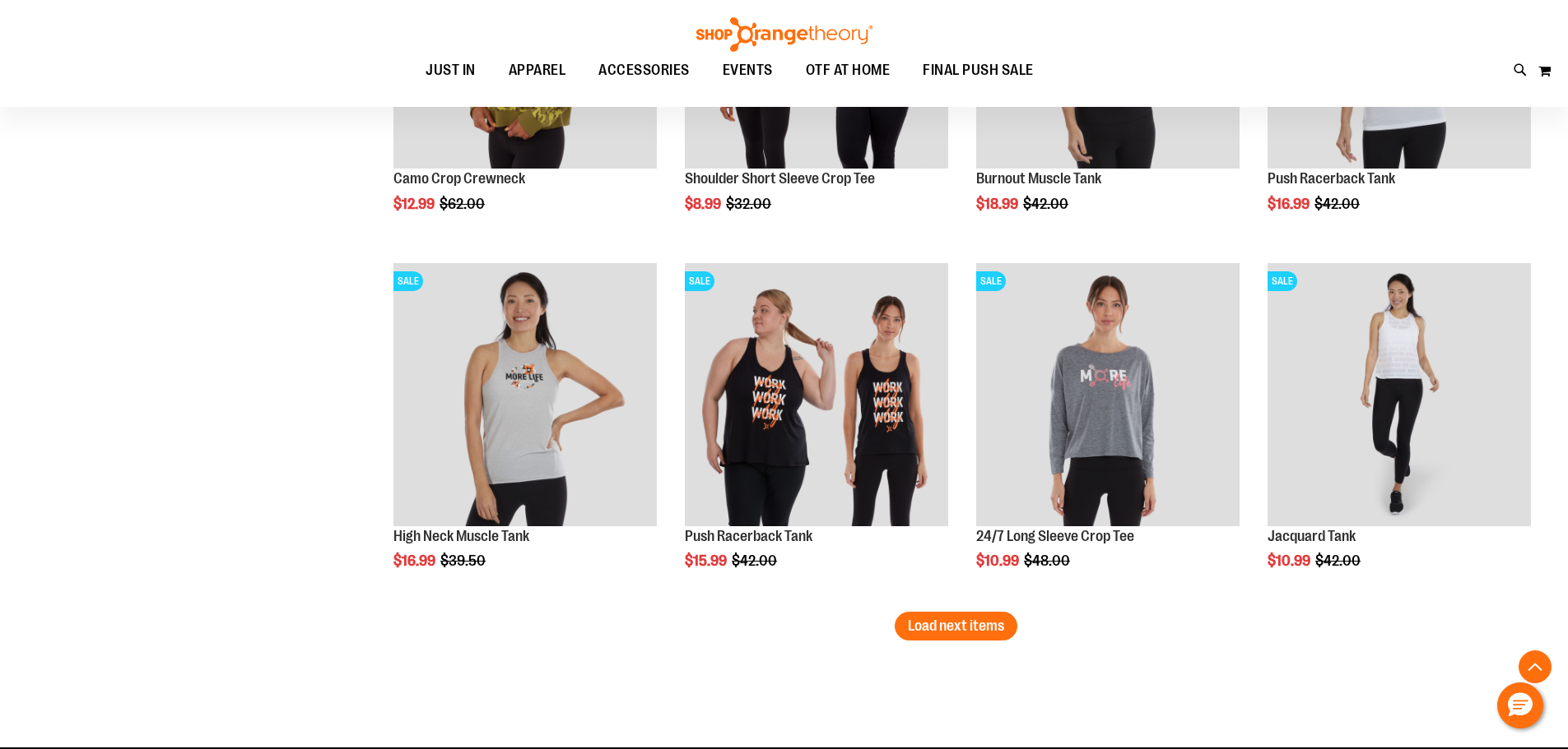
scroll to position [14841, 0]
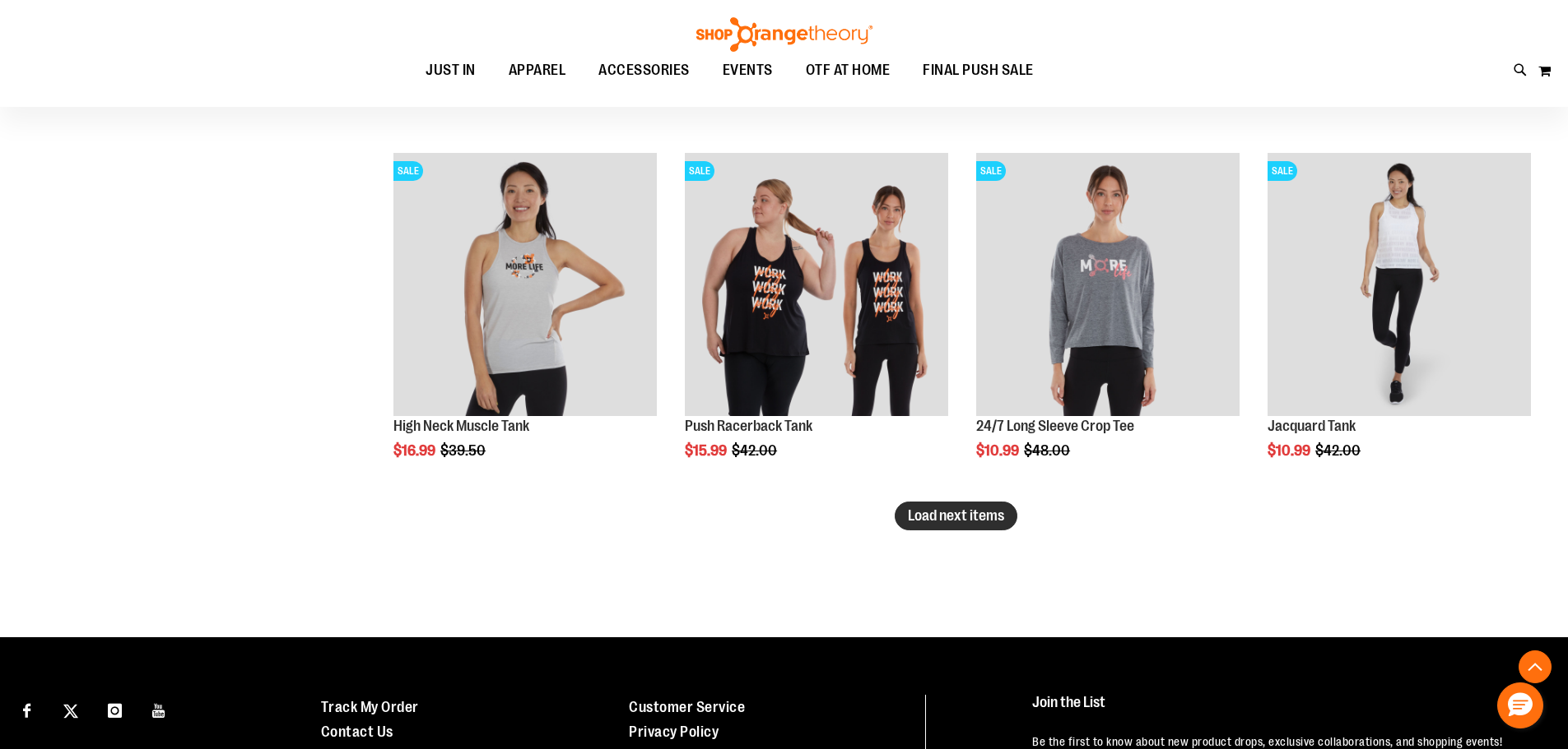
click at [962, 512] on span "Load next items" at bounding box center [955, 516] width 96 height 16
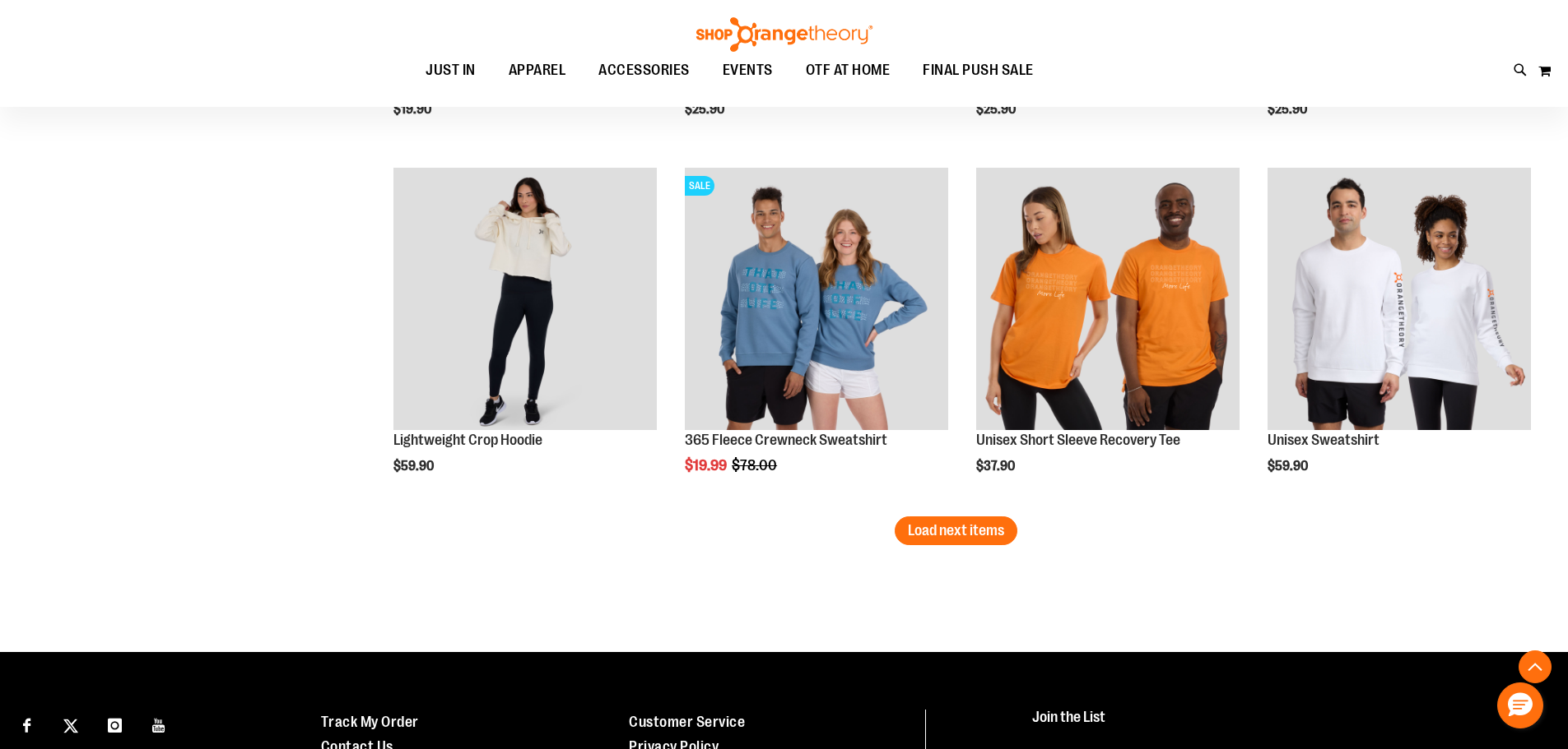
scroll to position [15911, 0]
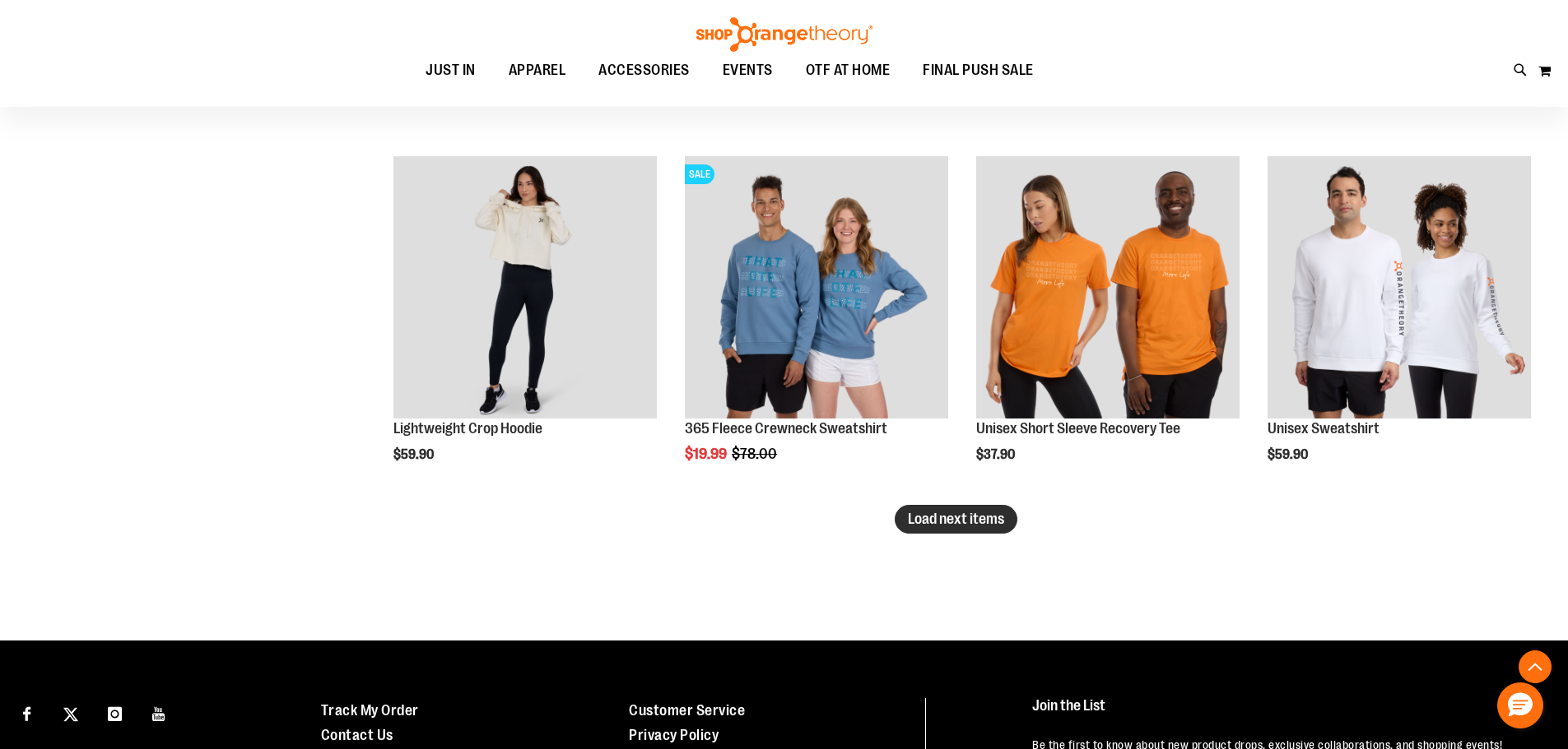
click at [968, 514] on span "Load next items" at bounding box center [955, 519] width 96 height 16
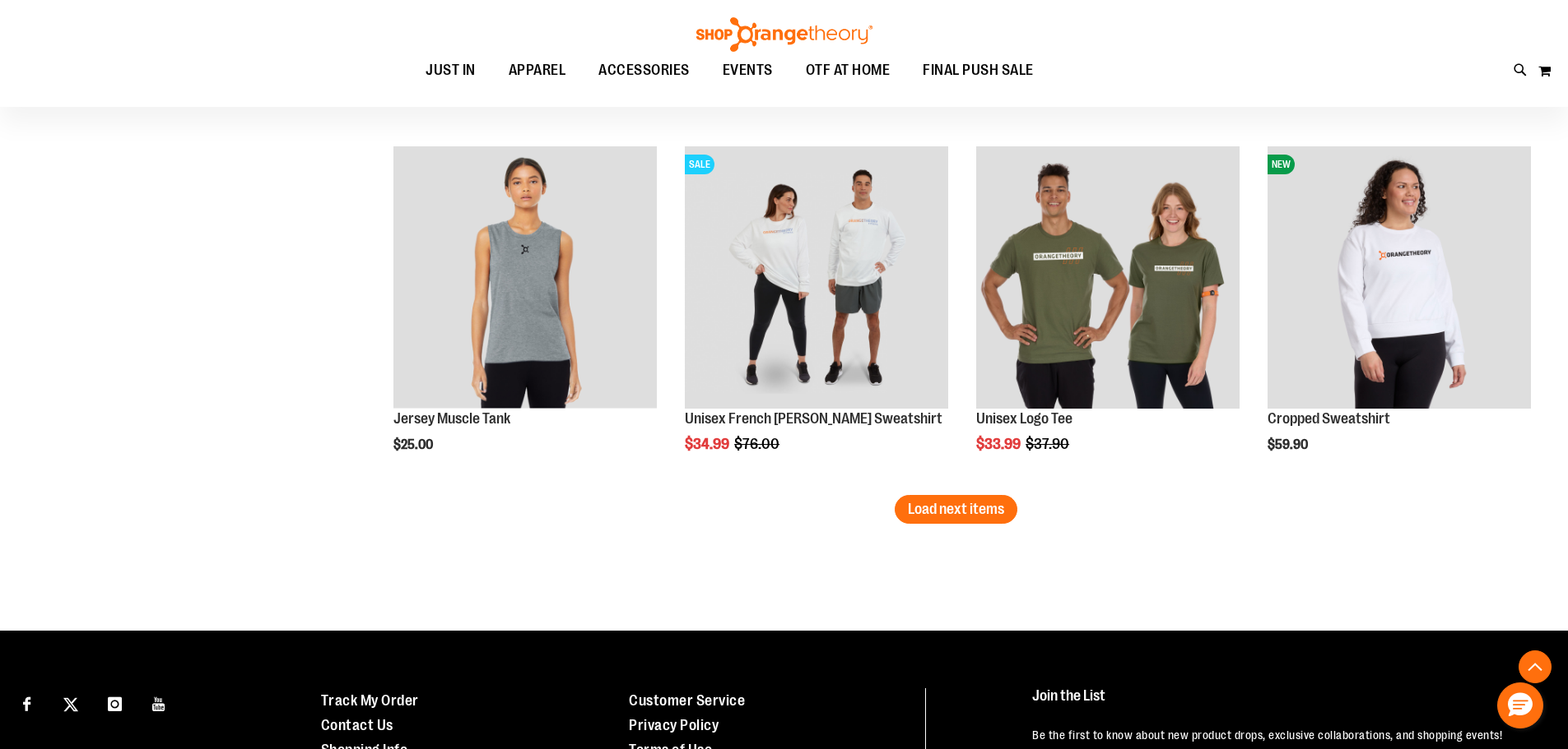
scroll to position [17063, 0]
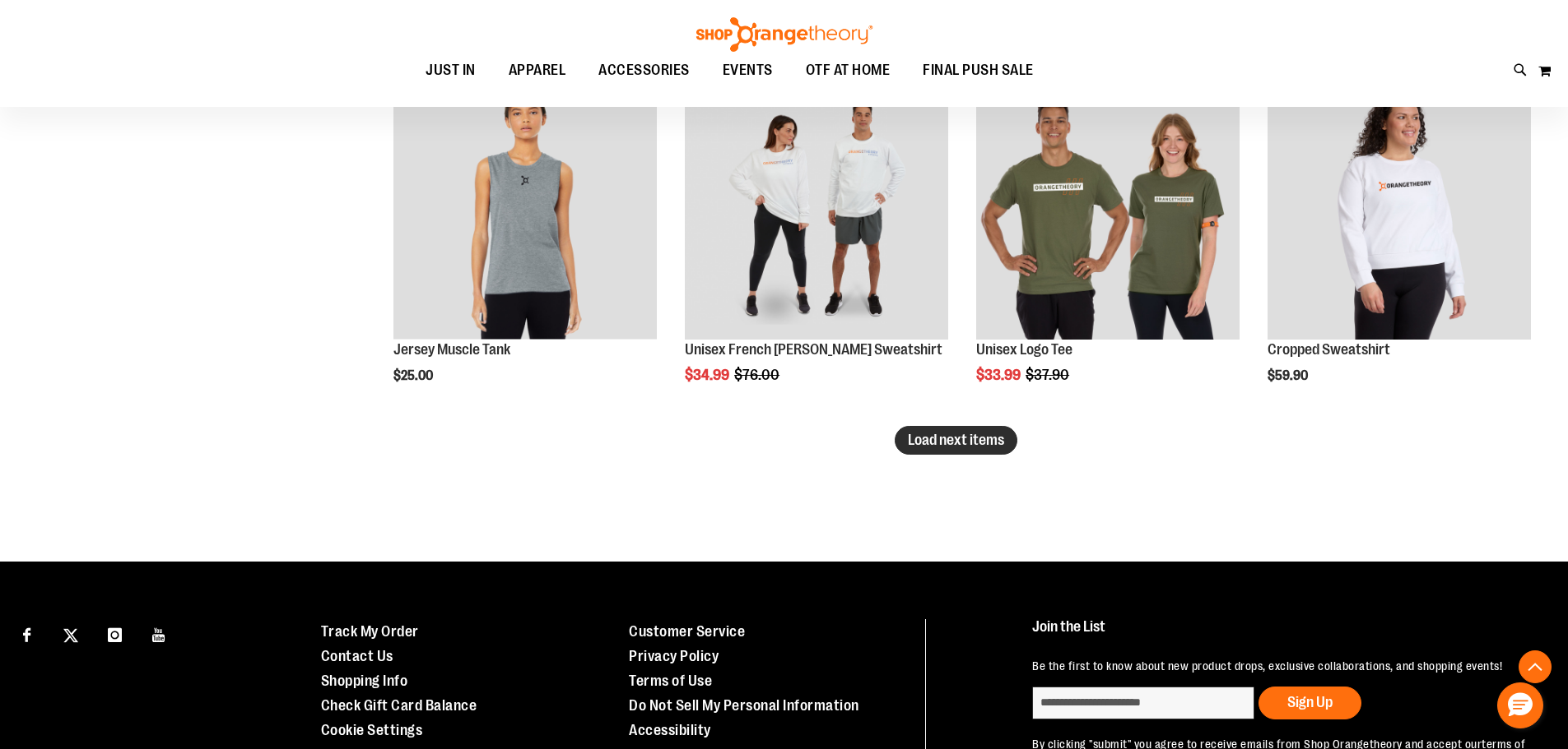
click at [989, 450] on button "Load next items" at bounding box center [956, 441] width 122 height 29
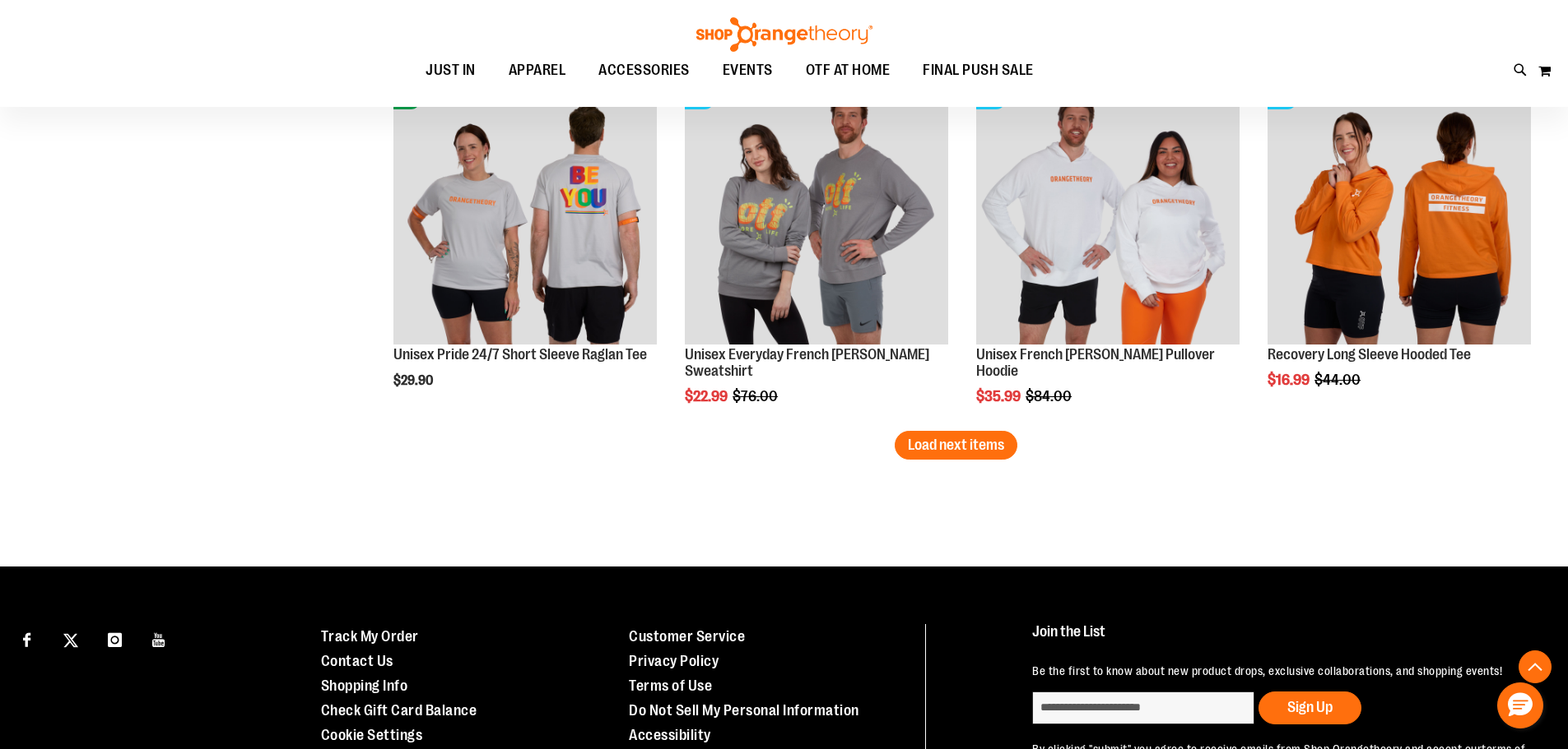
scroll to position [18132, 0]
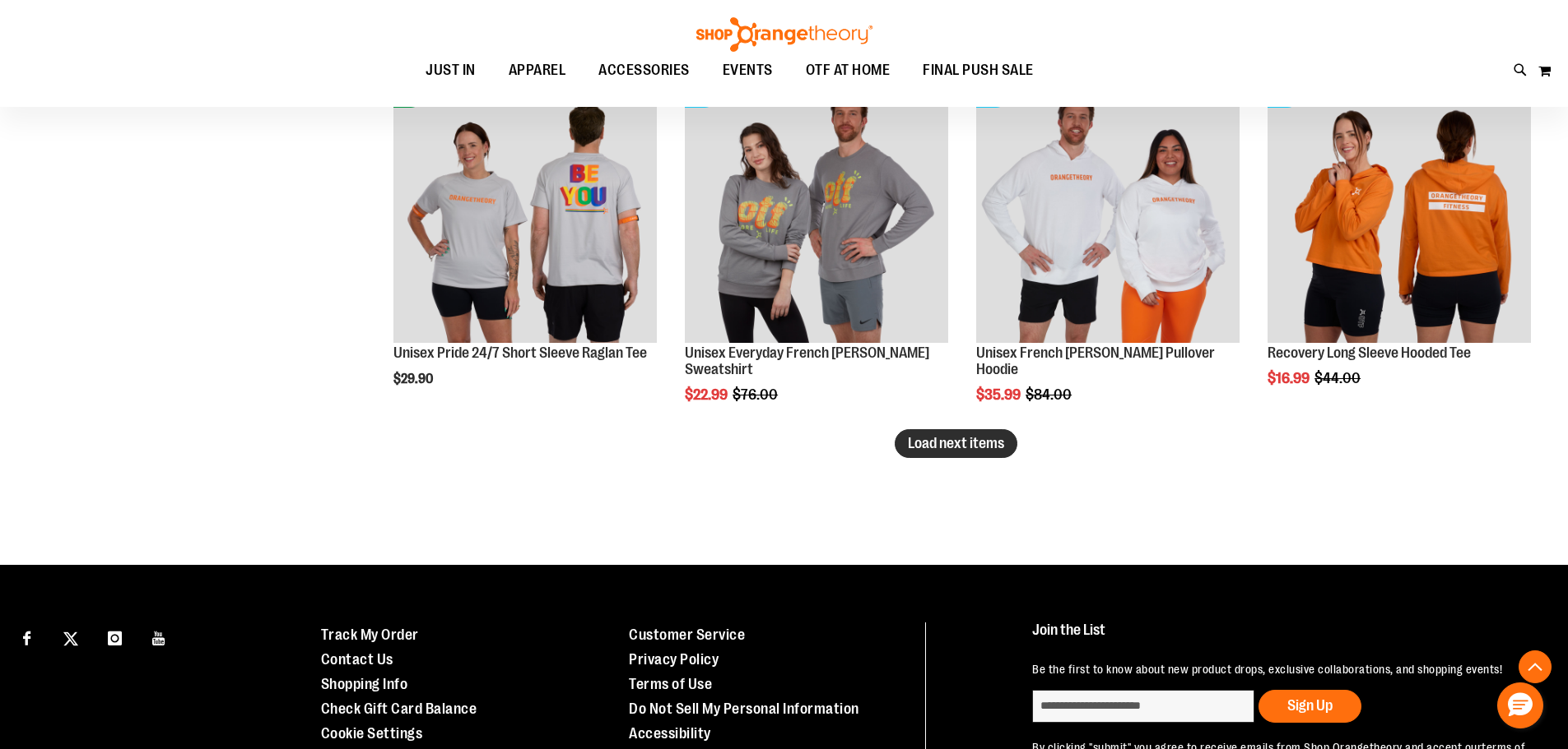
click at [952, 443] on span "Load next items" at bounding box center [955, 443] width 96 height 16
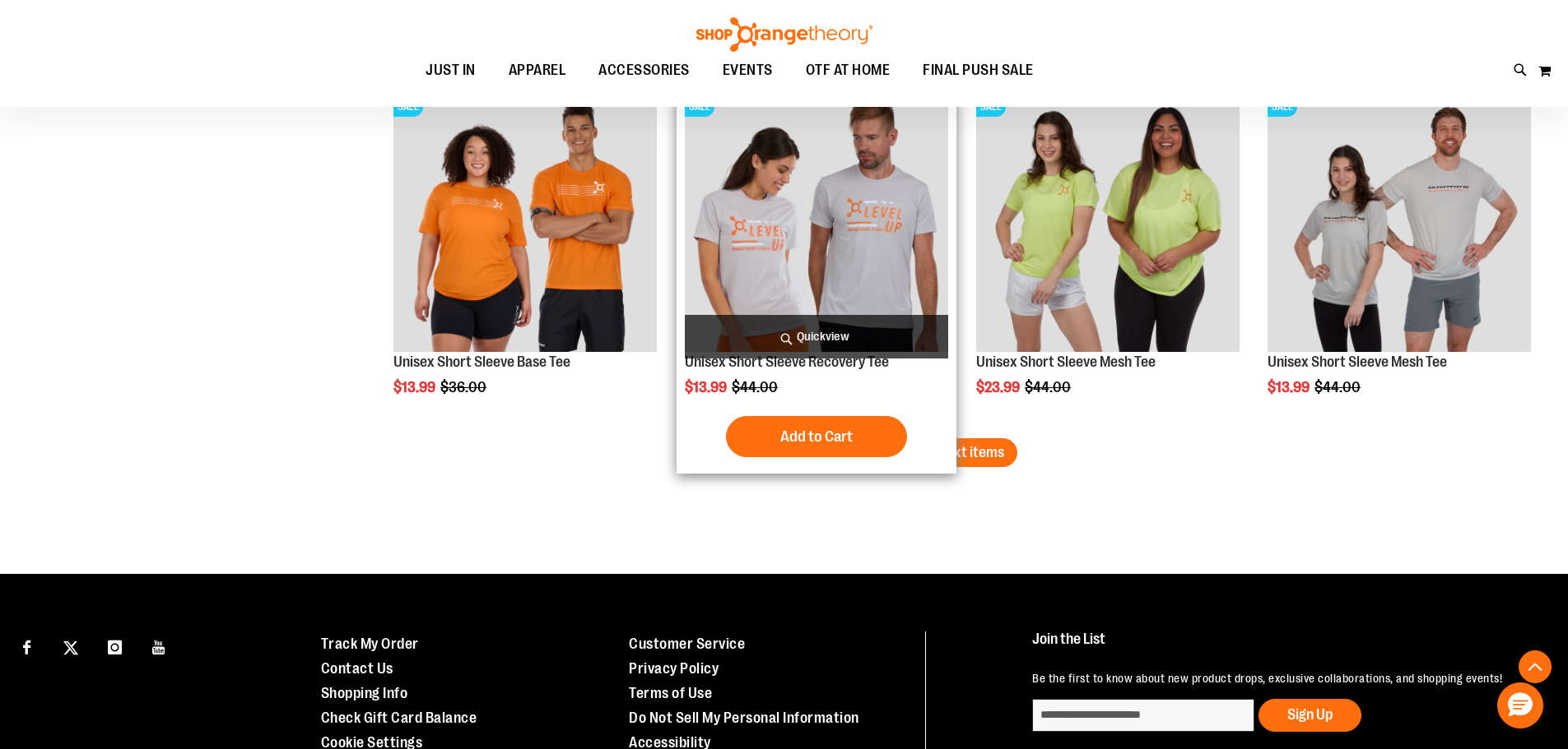
scroll to position [19201, 0]
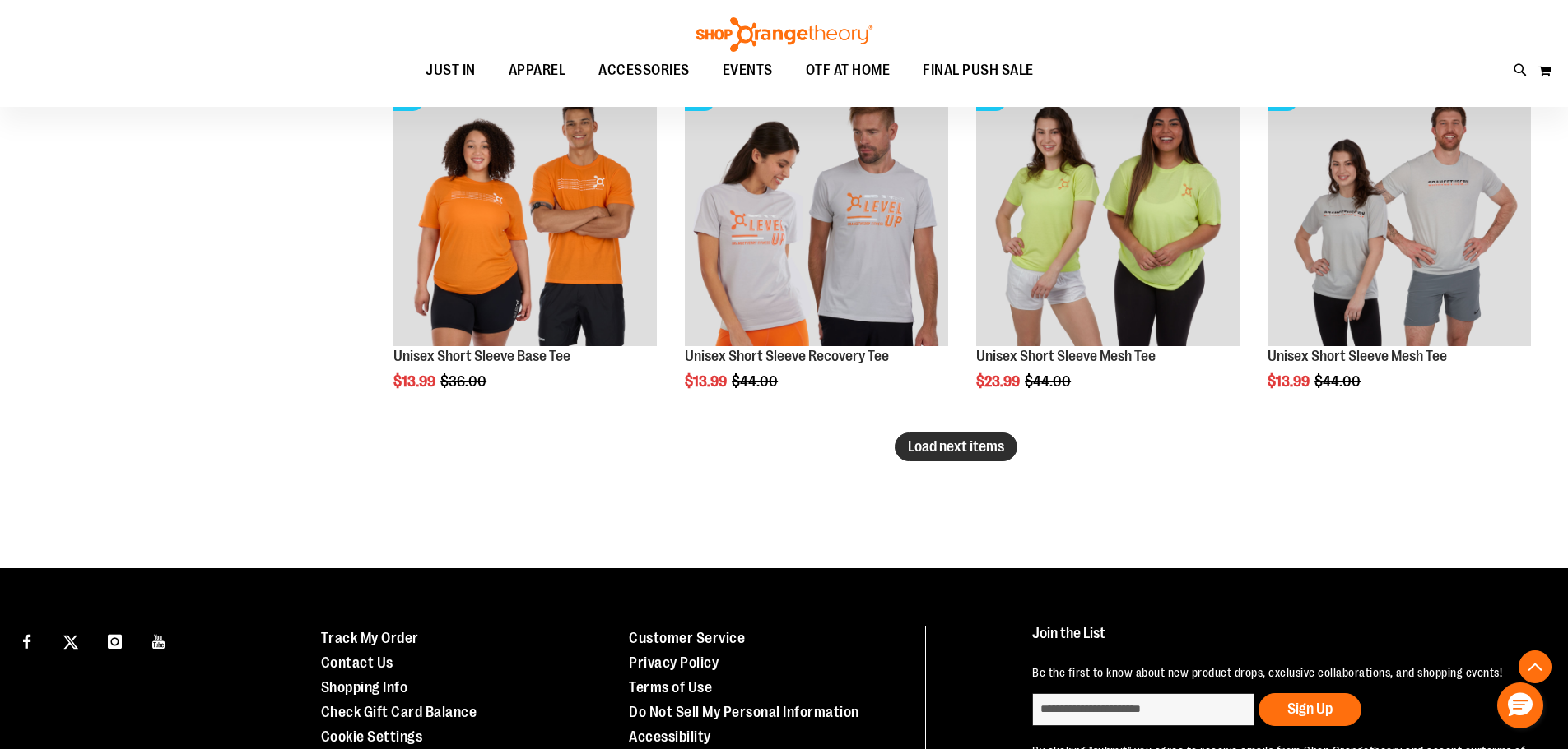
click at [1003, 443] on span "Load next items" at bounding box center [955, 447] width 96 height 16
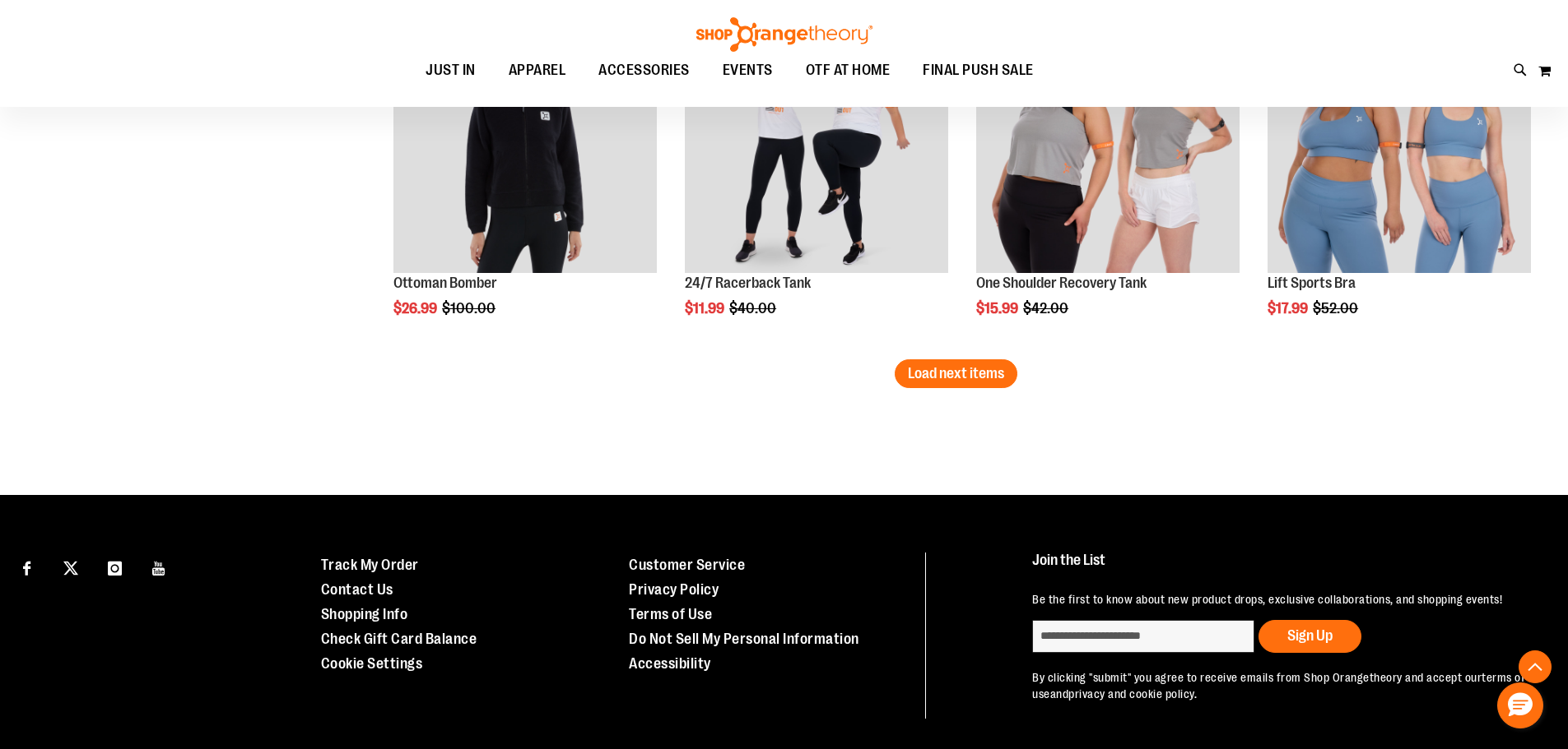
scroll to position [20353, 0]
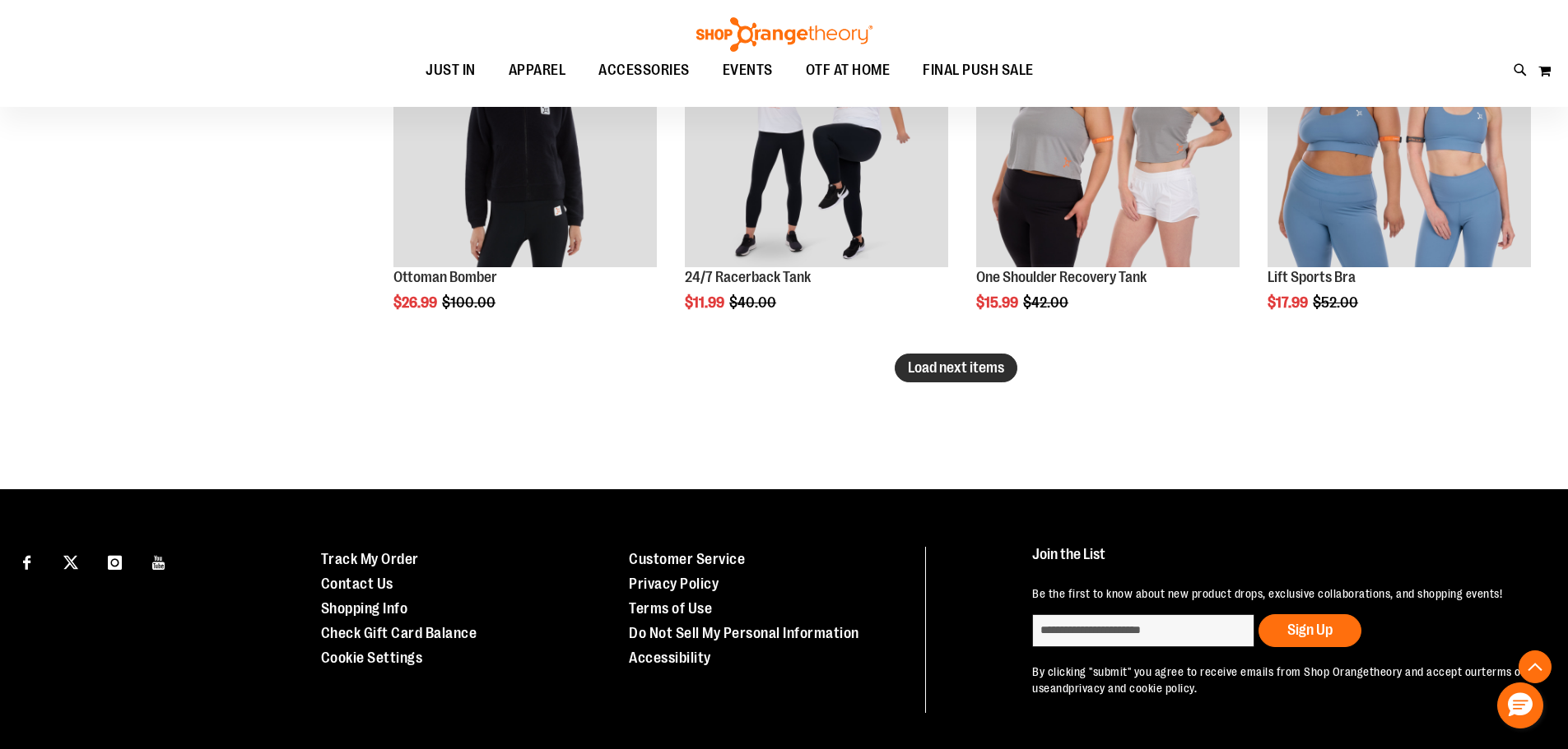
click at [963, 376] on button "Load next items" at bounding box center [956, 368] width 122 height 29
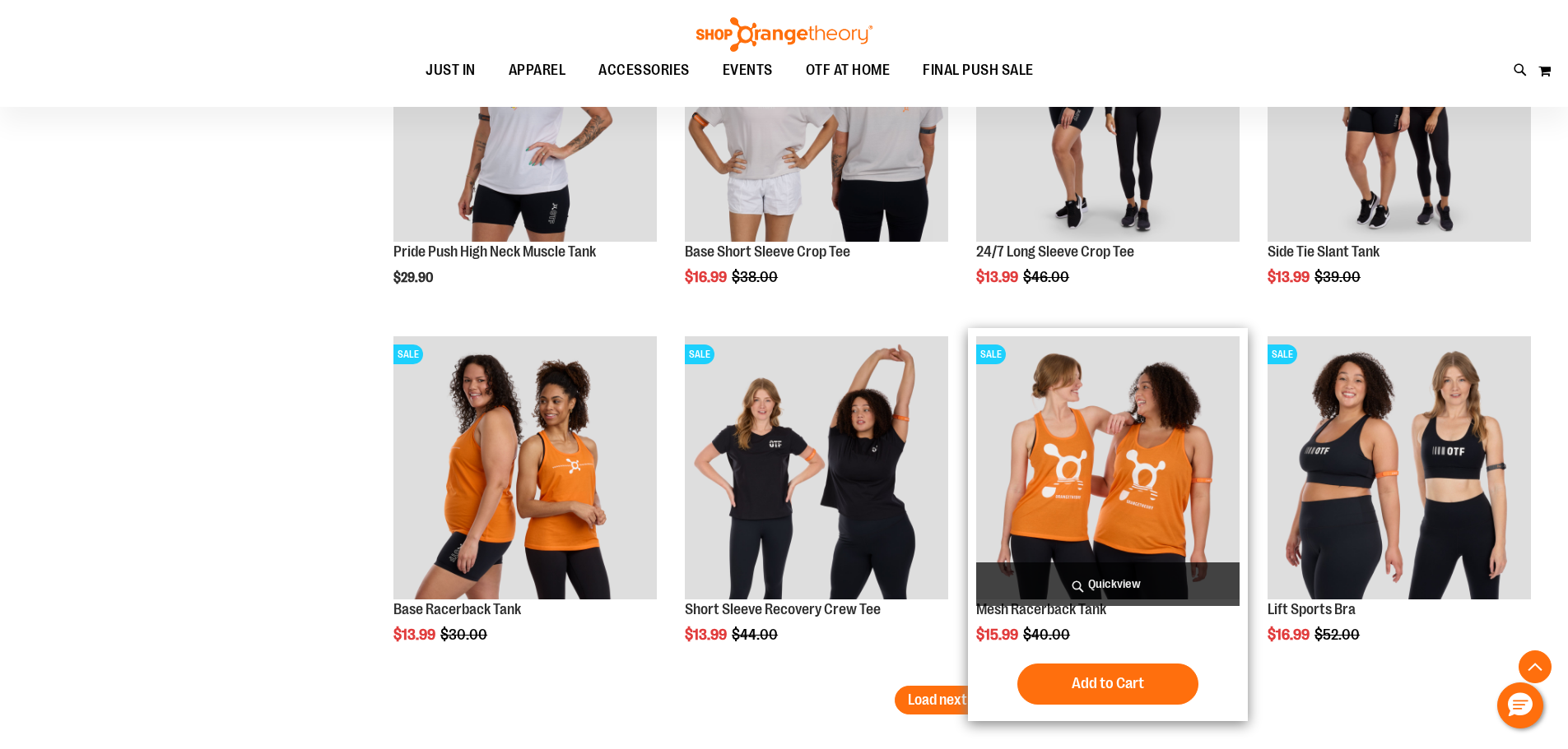
scroll to position [21176, 0]
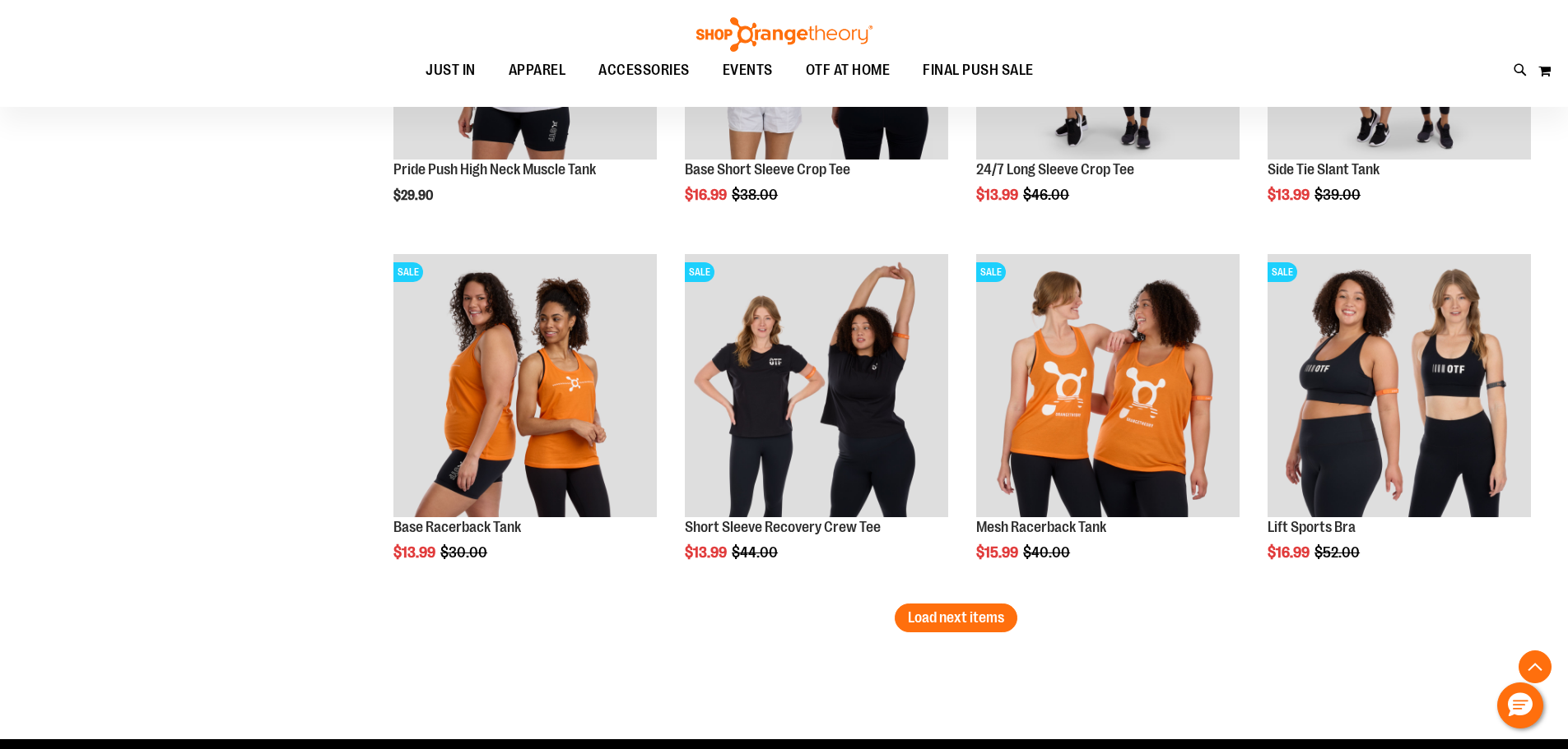
click at [936, 617] on span "Load next items" at bounding box center [955, 617] width 96 height 16
